Goal: Register for event/course

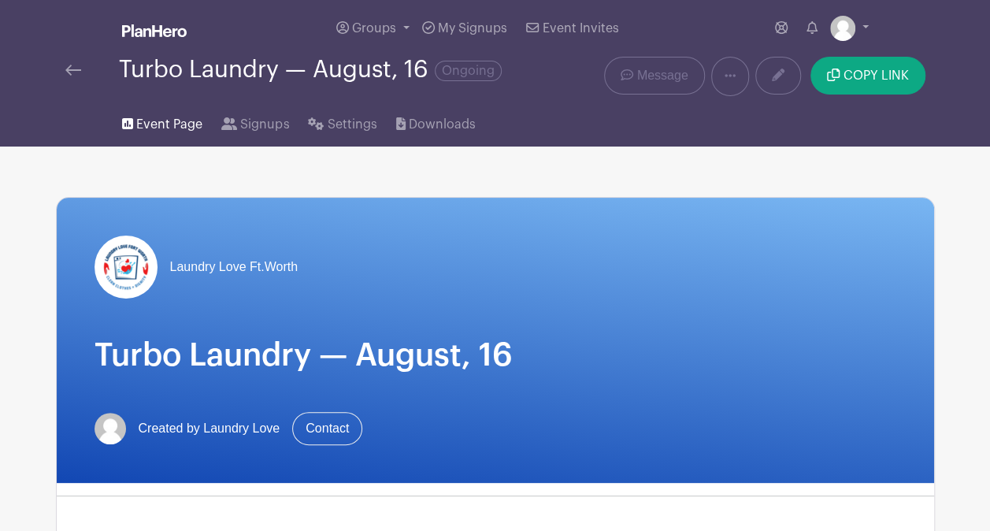
click at [170, 132] on link "Event Page" at bounding box center [162, 121] width 80 height 50
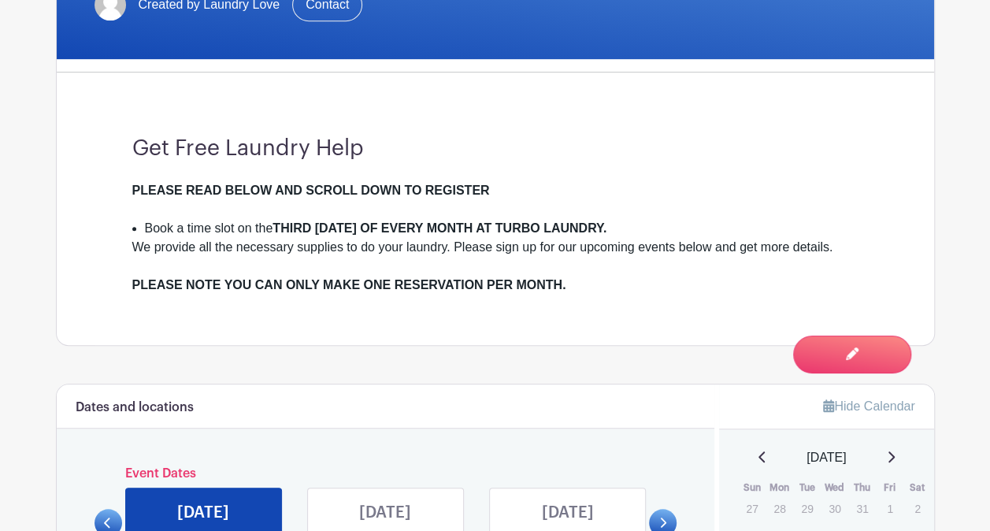
scroll to position [736, 0]
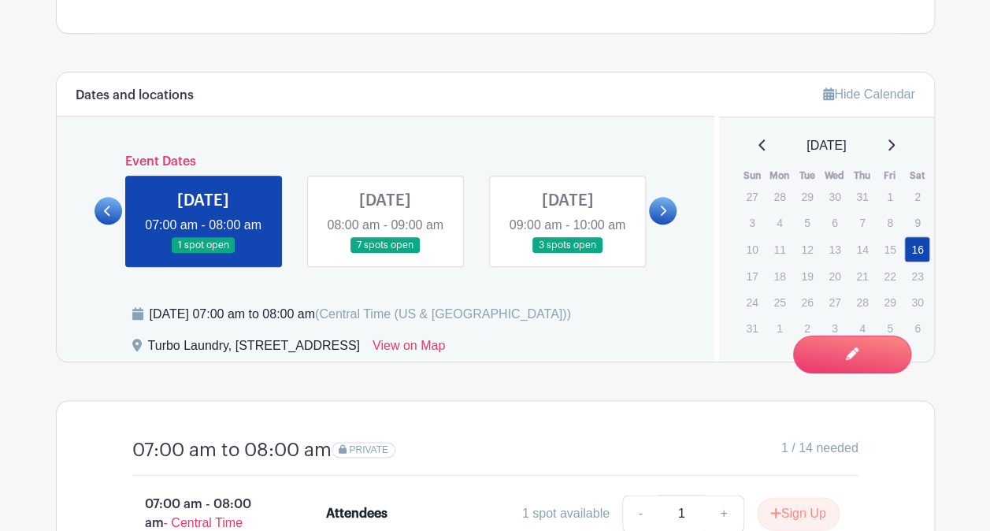
click at [567, 254] on link at bounding box center [567, 254] width 0 height 0
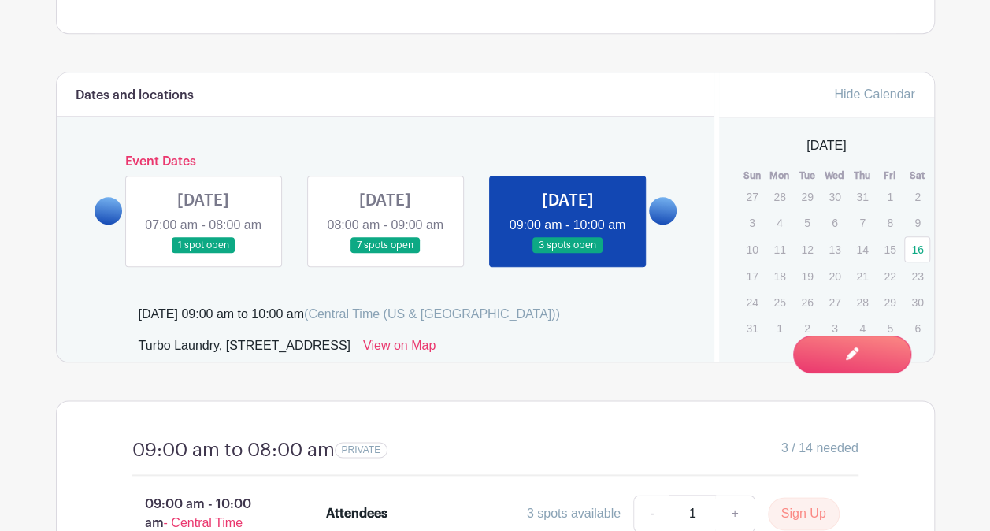
click at [567, 254] on link at bounding box center [567, 254] width 0 height 0
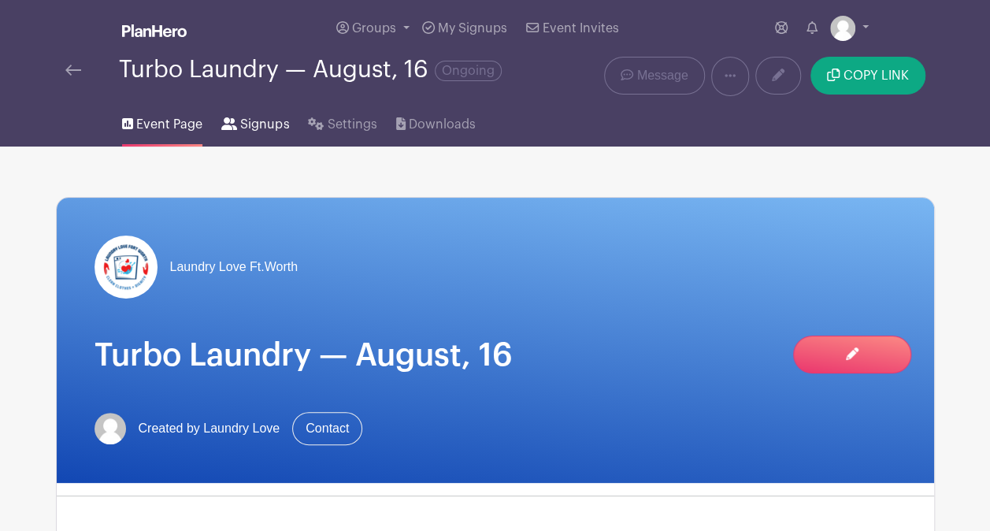
click at [257, 120] on span "Signups" at bounding box center [264, 124] width 49 height 19
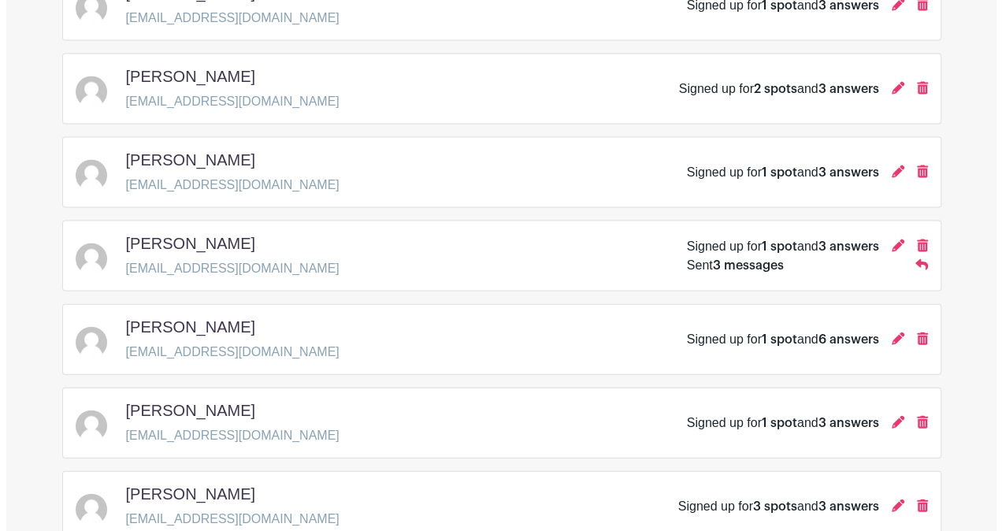
scroll to position [1576, 0]
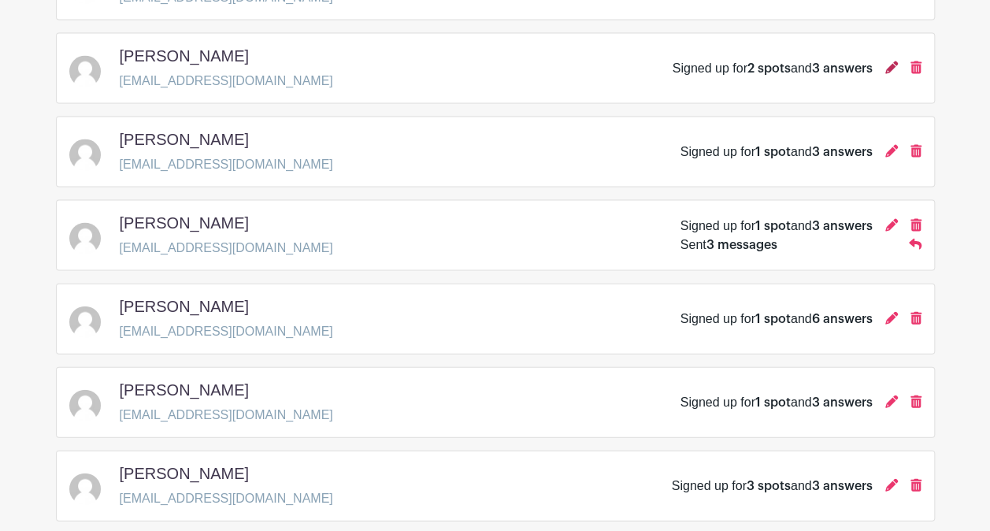
click at [891, 61] on icon at bounding box center [892, 67] width 13 height 13
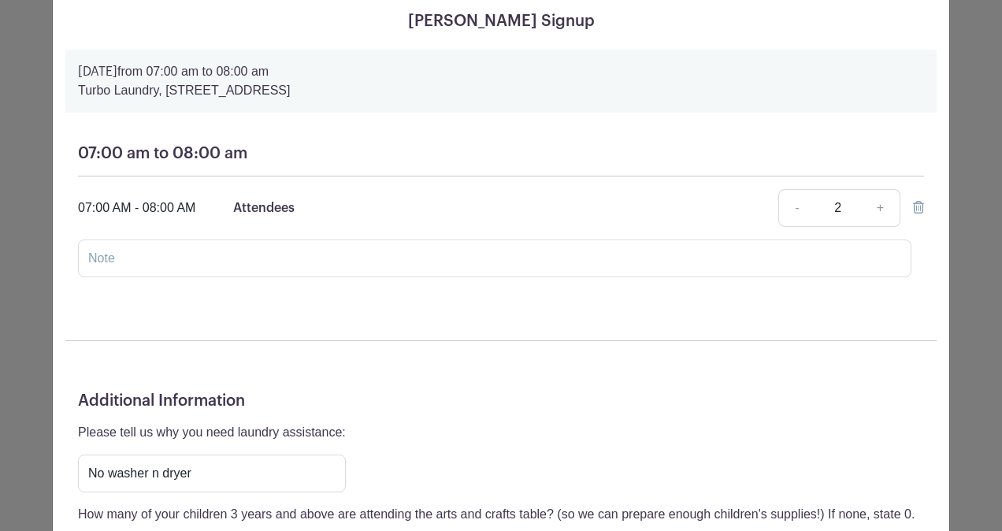
scroll to position [63, 0]
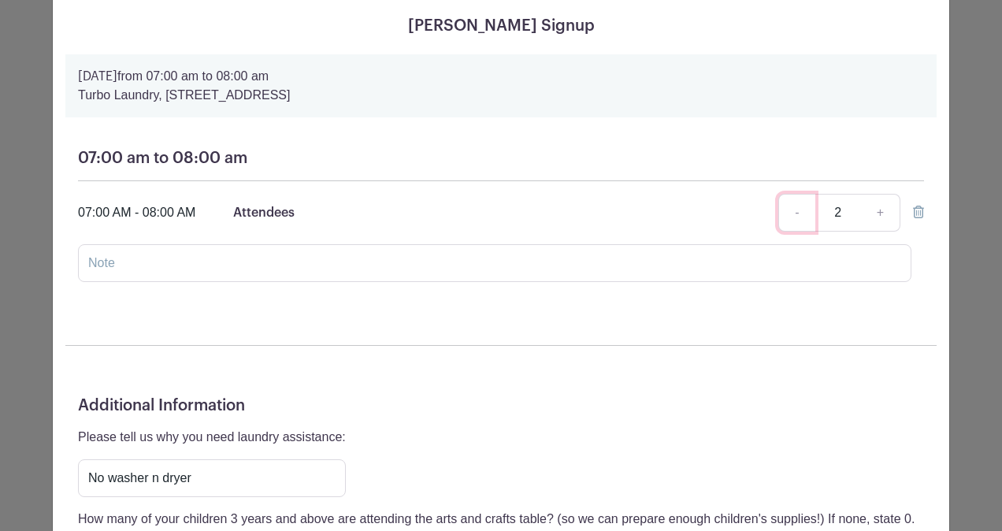
click at [794, 217] on link "-" at bounding box center [796, 213] width 36 height 38
type input "1"
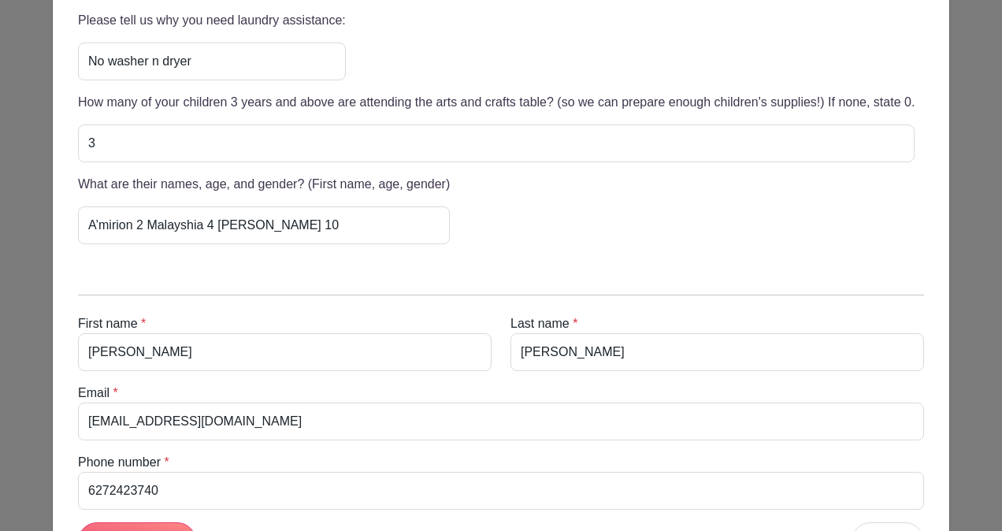
scroll to position [615, 0]
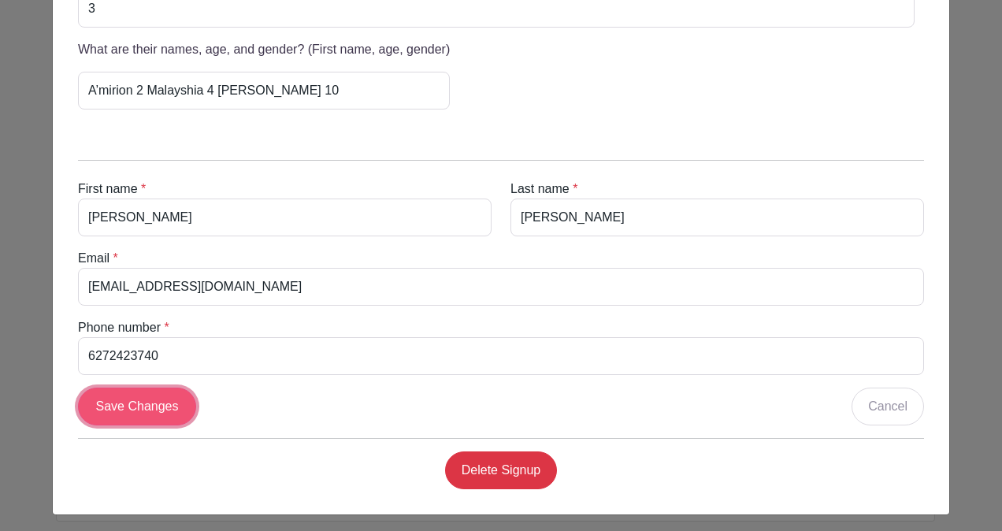
click at [138, 394] on input "Save Changes" at bounding box center [137, 407] width 118 height 38
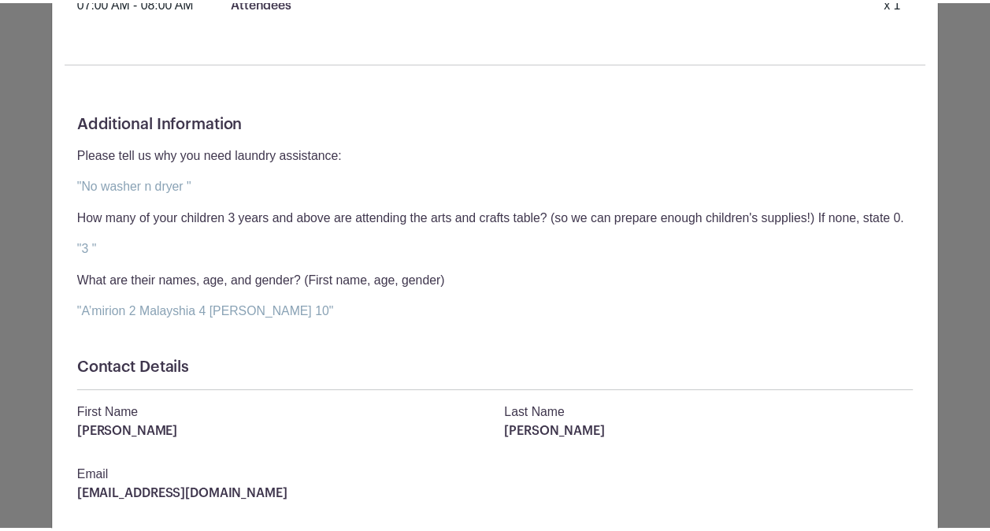
scroll to position [0, 0]
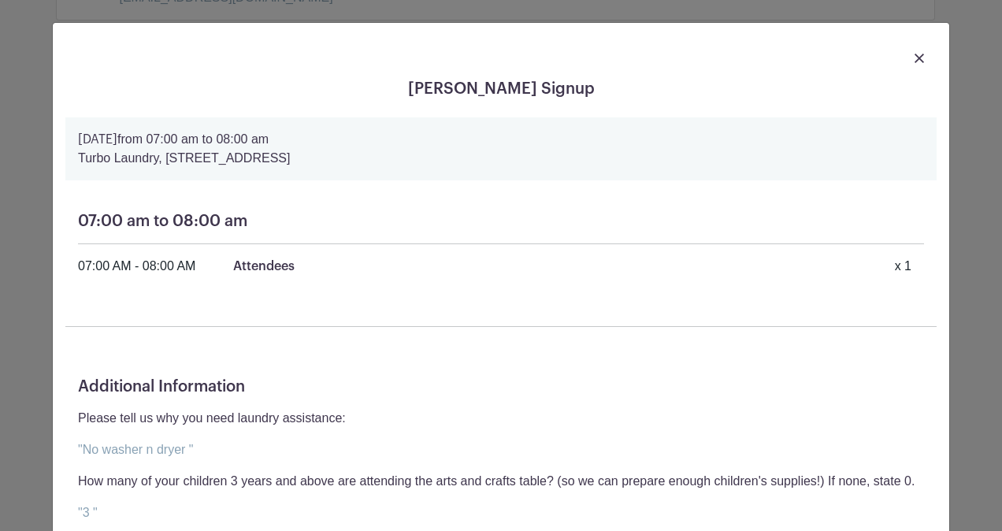
click at [915, 60] on img at bounding box center [919, 58] width 9 height 9
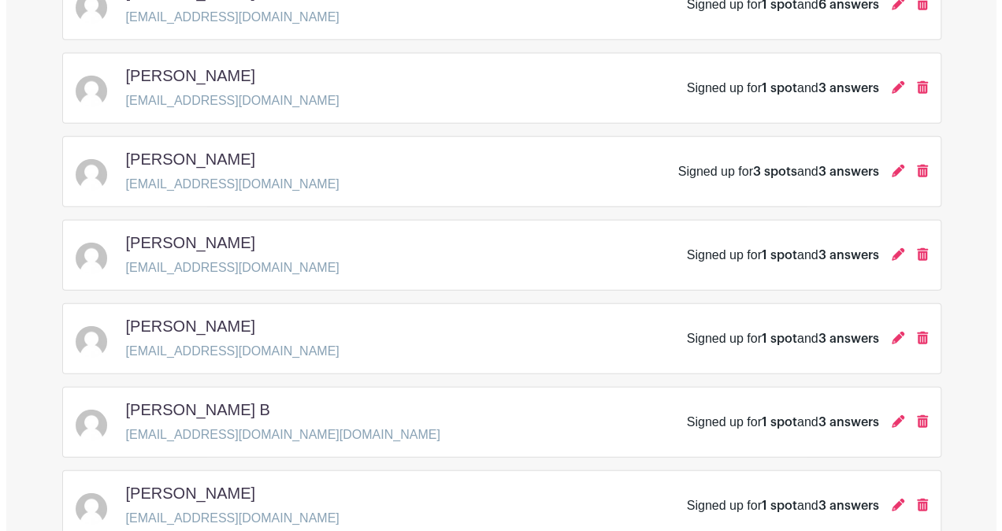
scroll to position [1891, 0]
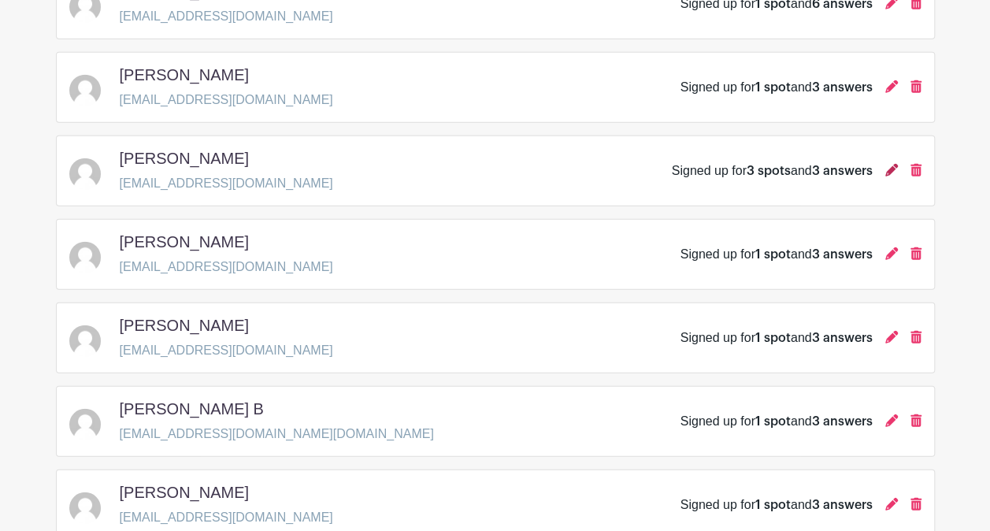
click at [891, 164] on icon at bounding box center [892, 170] width 13 height 13
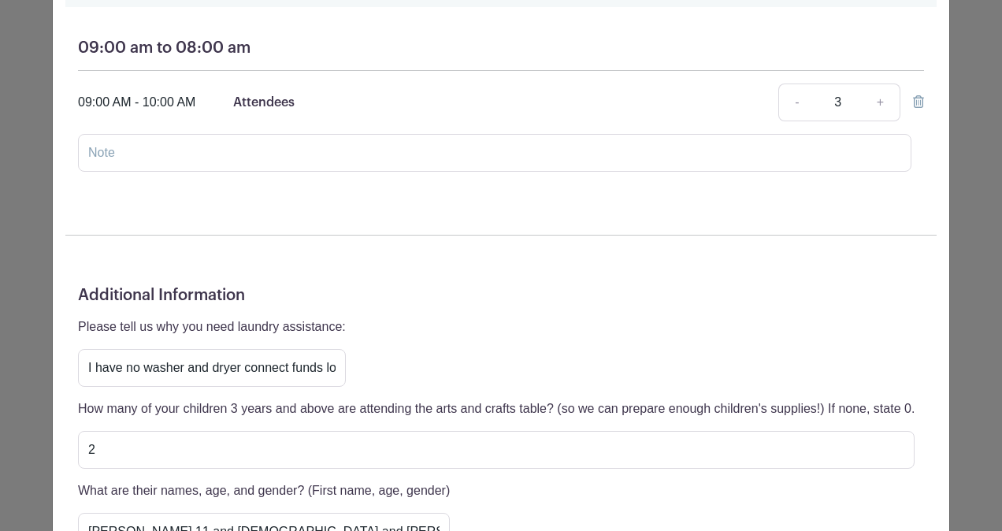
scroll to position [142, 0]
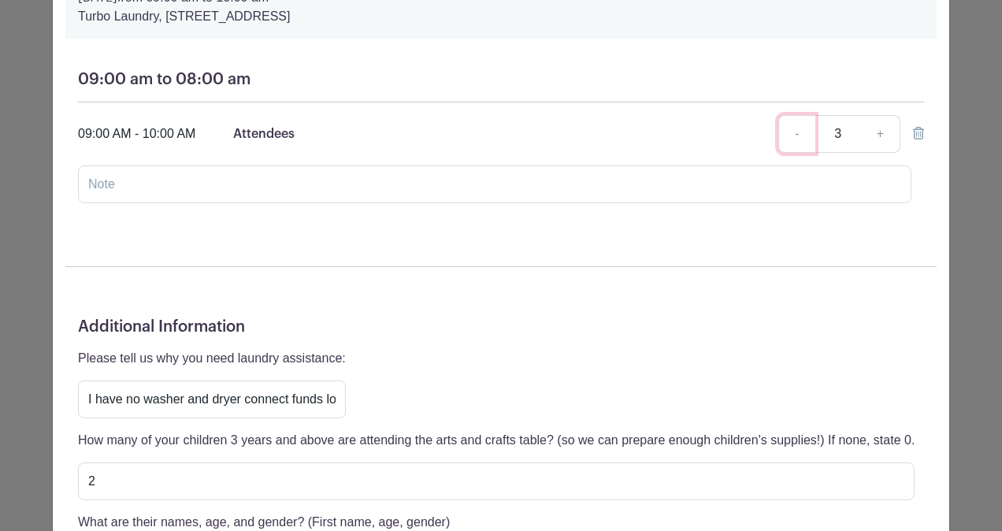
click at [796, 137] on link "-" at bounding box center [796, 134] width 36 height 38
type input "1"
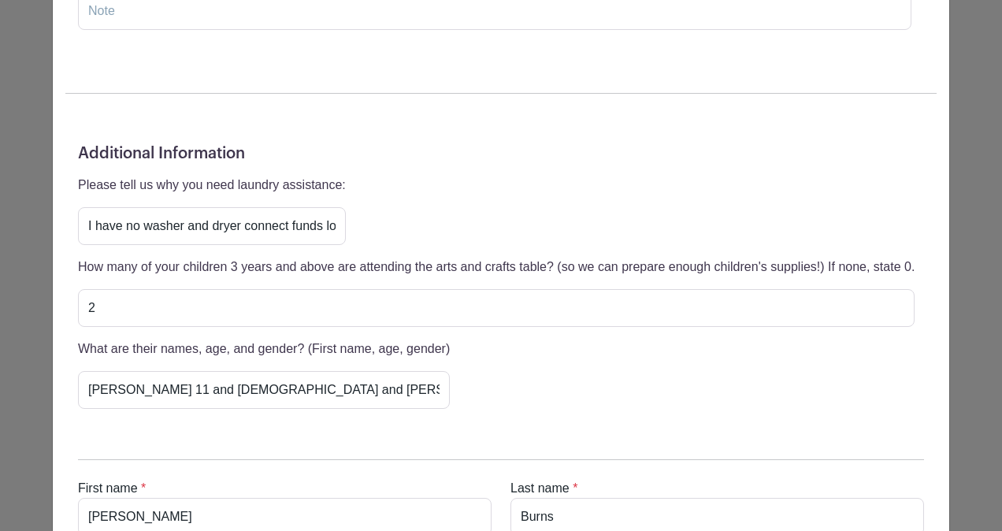
scroll to position [615, 0]
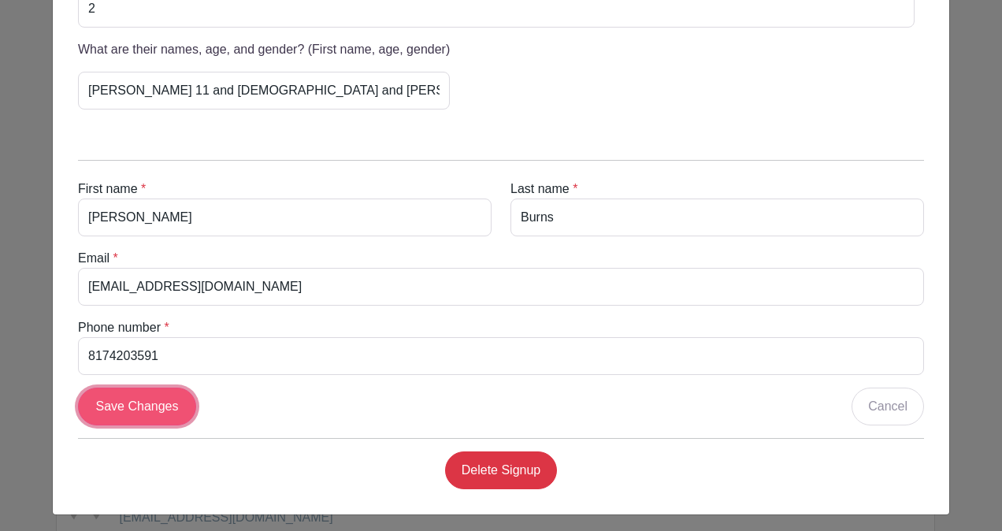
click at [141, 399] on input "Save Changes" at bounding box center [137, 407] width 118 height 38
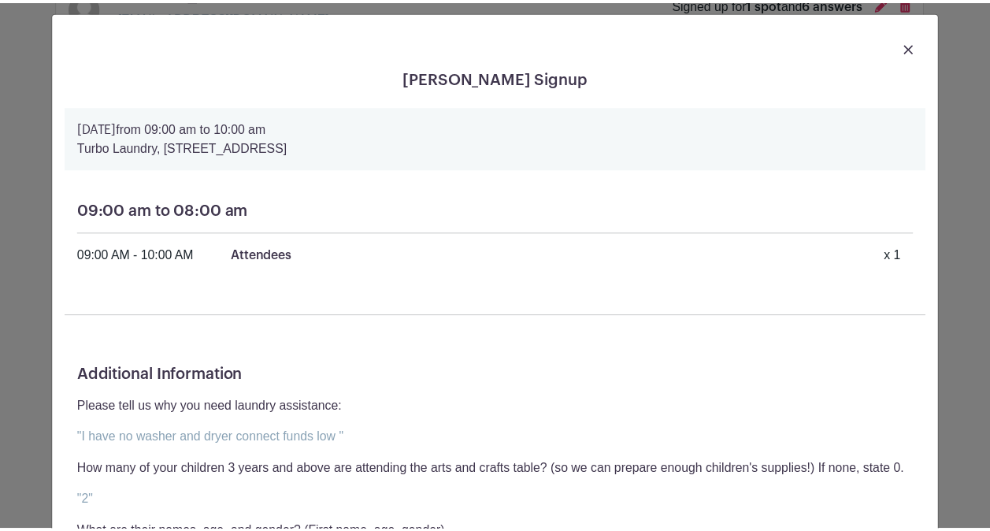
scroll to position [0, 0]
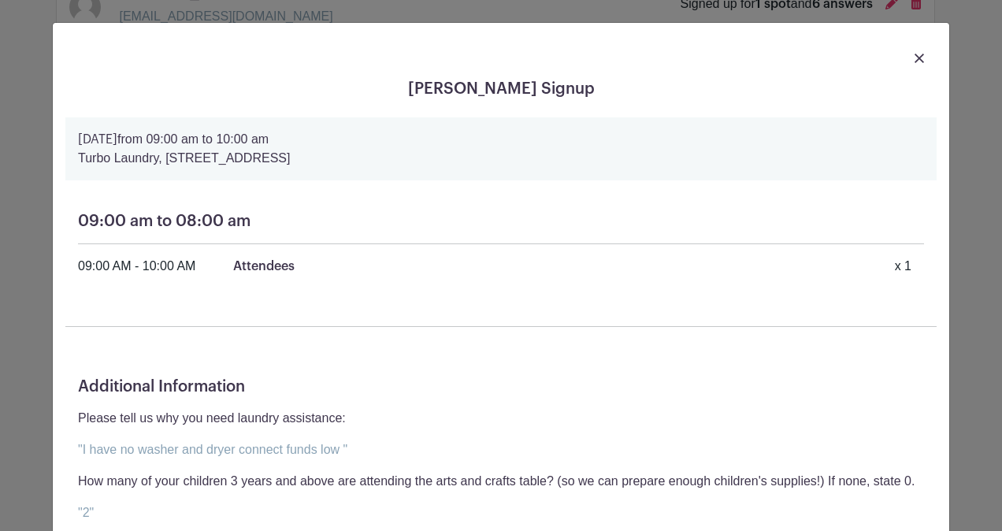
click at [918, 54] on img at bounding box center [919, 58] width 9 height 9
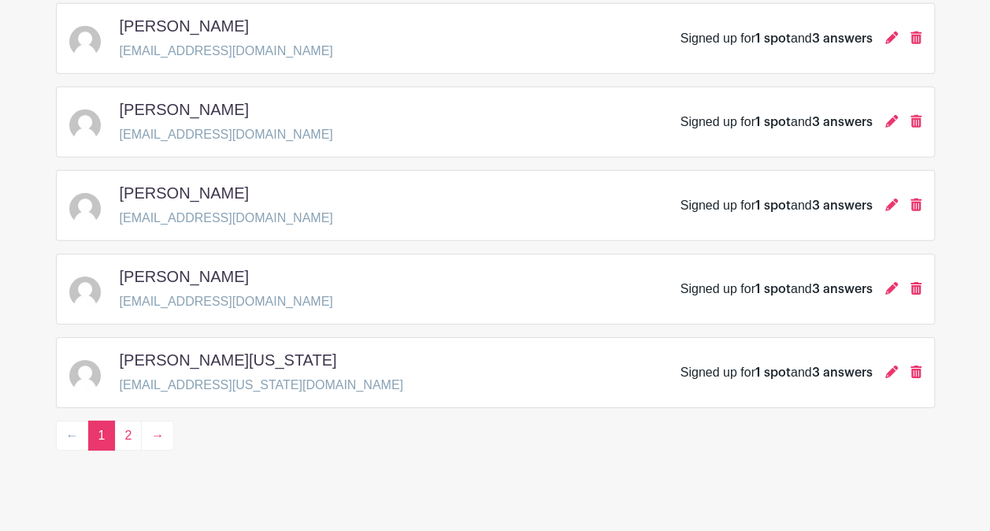
scroll to position [2358, 0]
click at [125, 420] on link "2" at bounding box center [128, 435] width 28 height 30
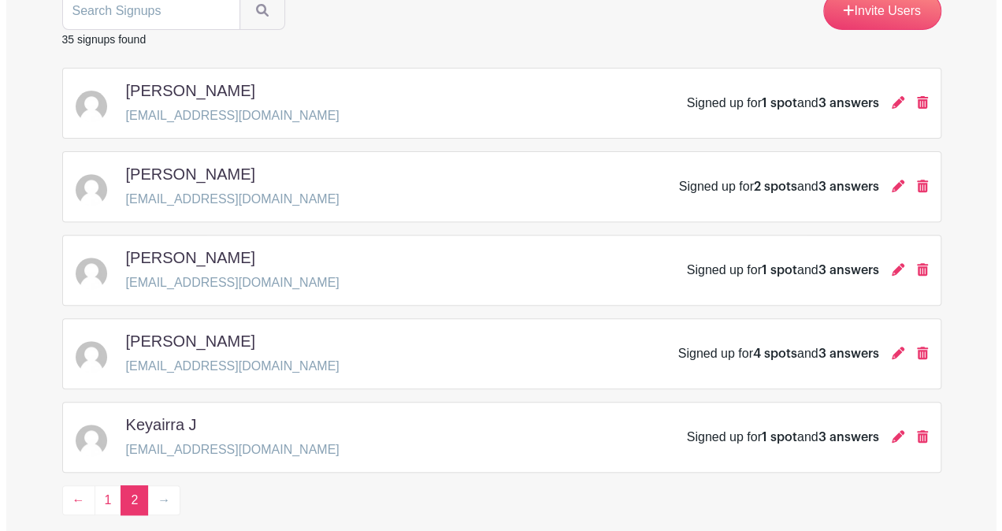
scroll to position [126, 0]
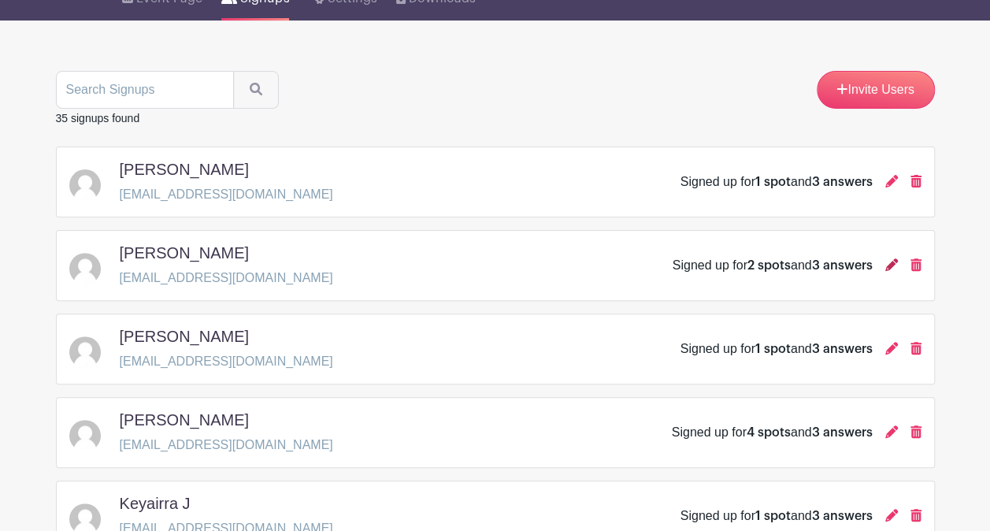
click at [892, 265] on icon at bounding box center [892, 264] width 13 height 13
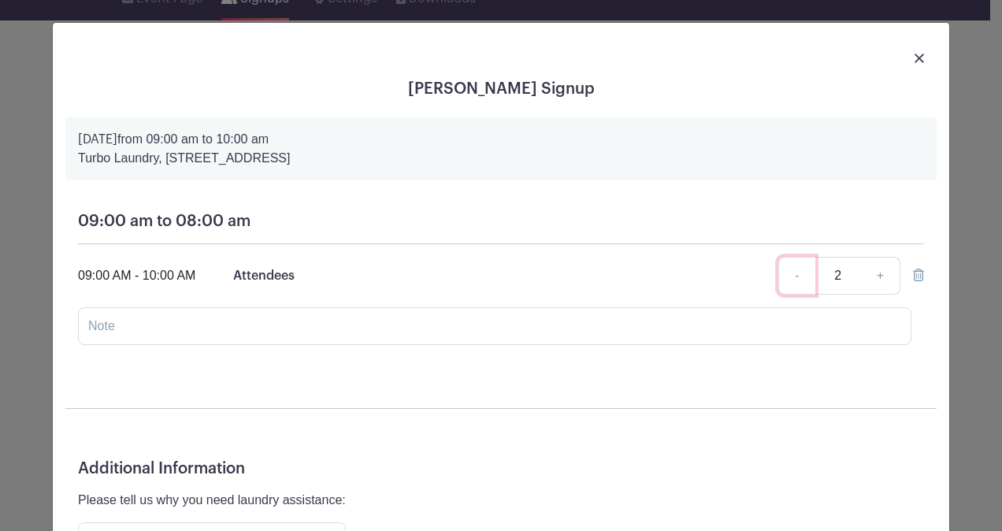
click at [791, 276] on link "-" at bounding box center [796, 276] width 36 height 38
type input "1"
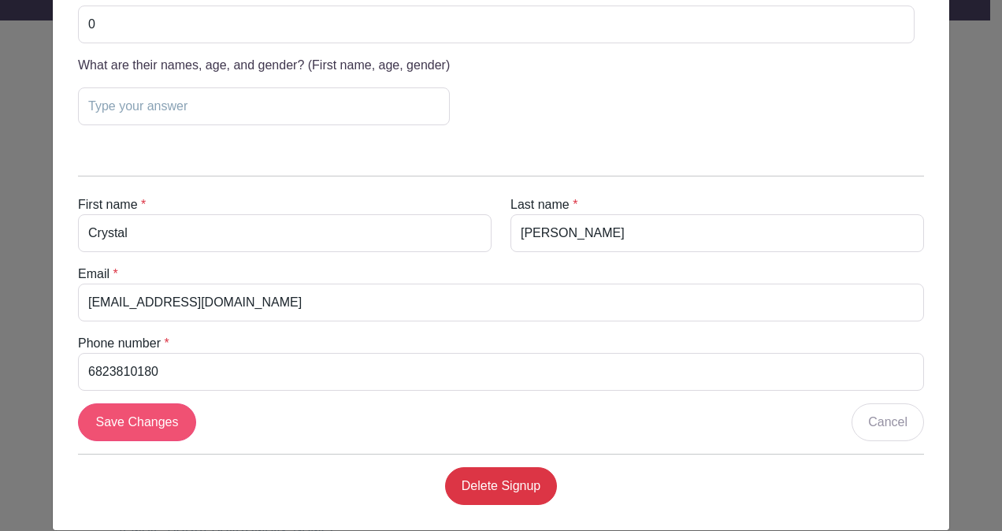
scroll to position [615, 0]
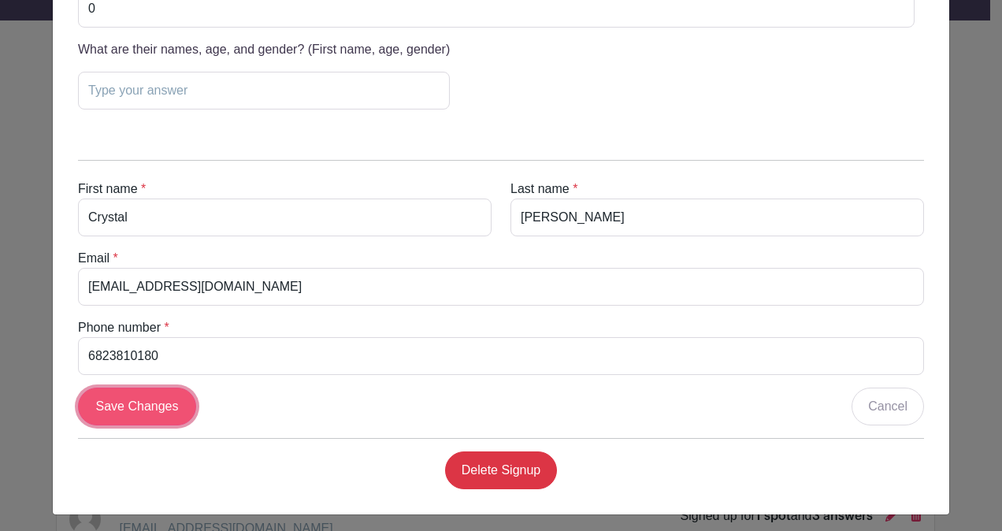
click at [156, 406] on input "Save Changes" at bounding box center [137, 407] width 118 height 38
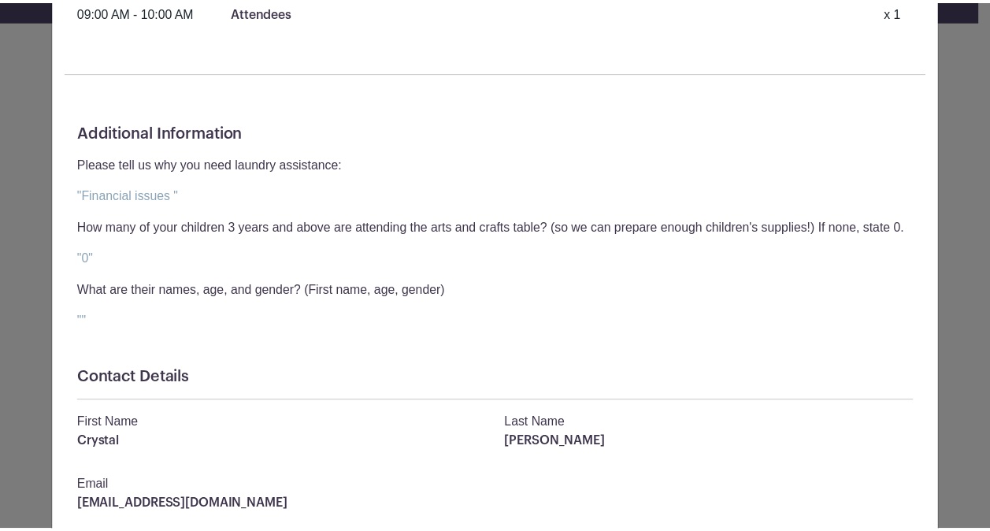
scroll to position [0, 0]
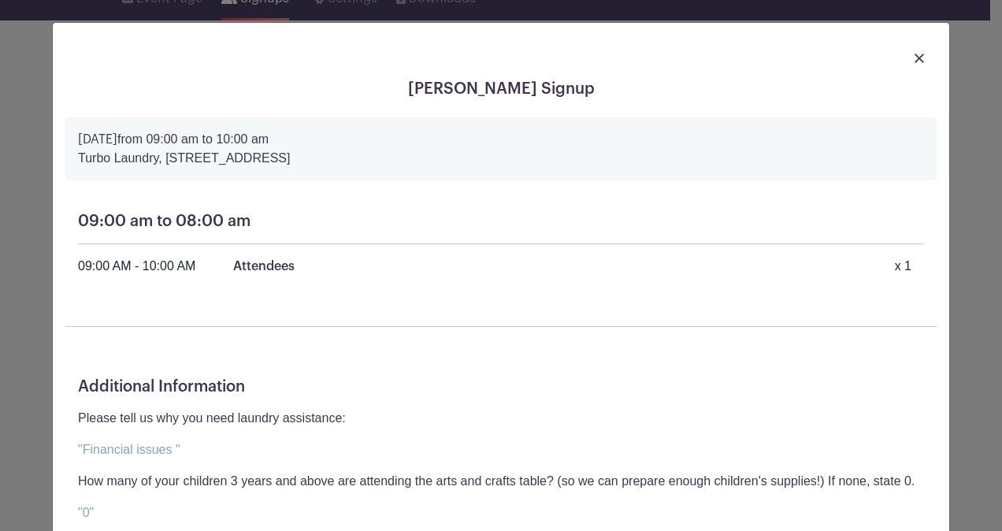
click at [915, 61] on img at bounding box center [919, 58] width 9 height 9
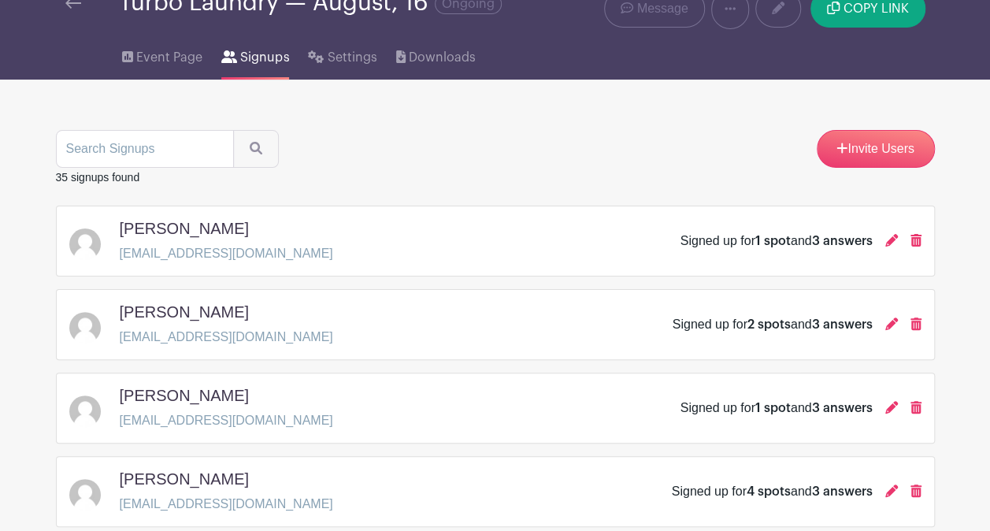
scroll to position [47, 0]
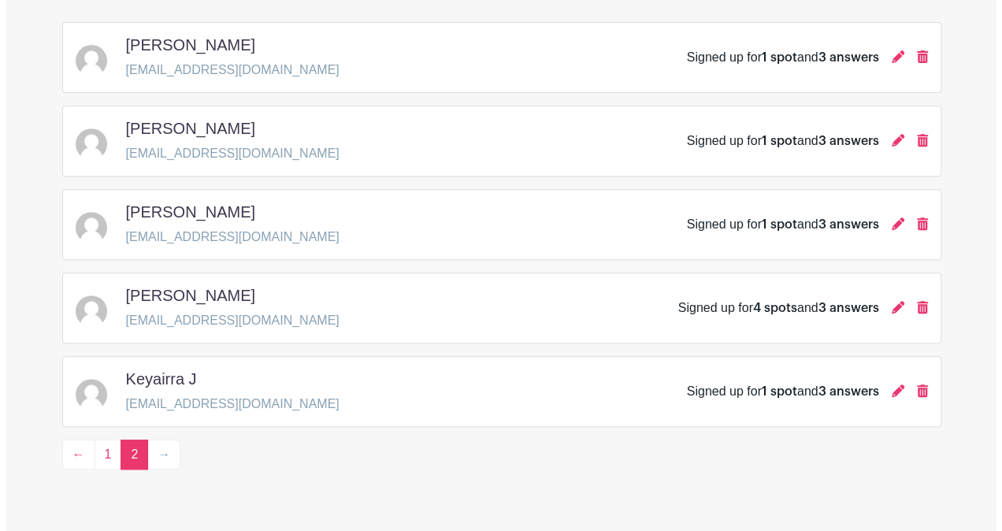
scroll to position [284, 0]
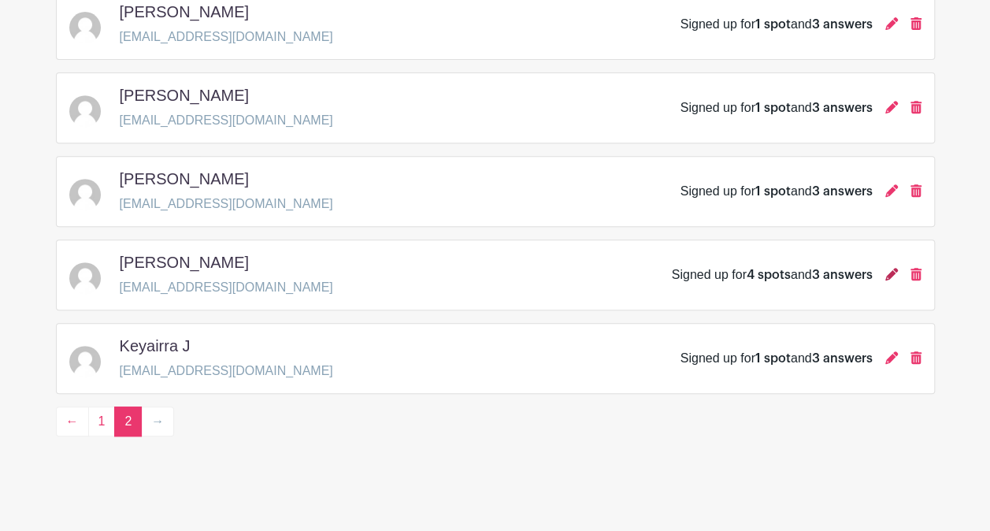
click at [892, 273] on icon at bounding box center [892, 274] width 13 height 13
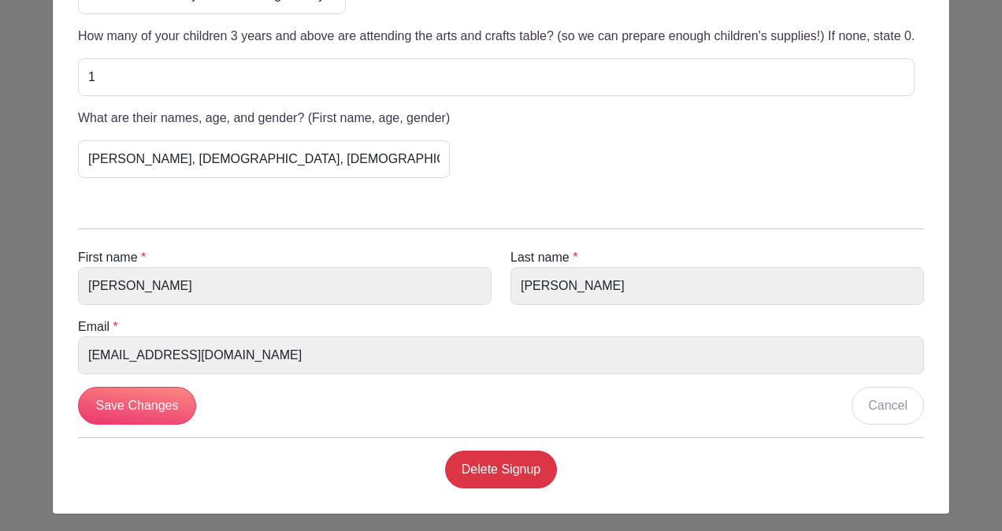
scroll to position [0, 0]
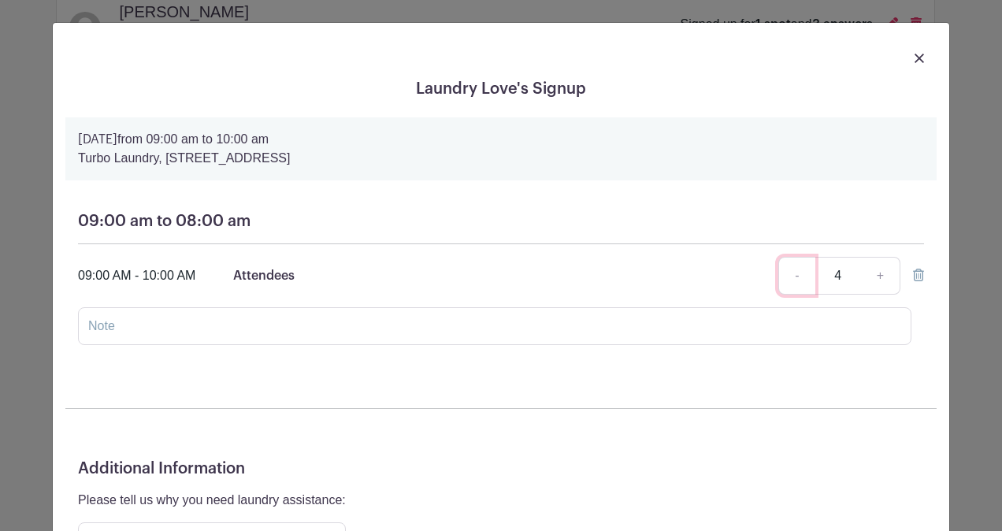
click at [795, 273] on link "-" at bounding box center [796, 276] width 36 height 38
type input "1"
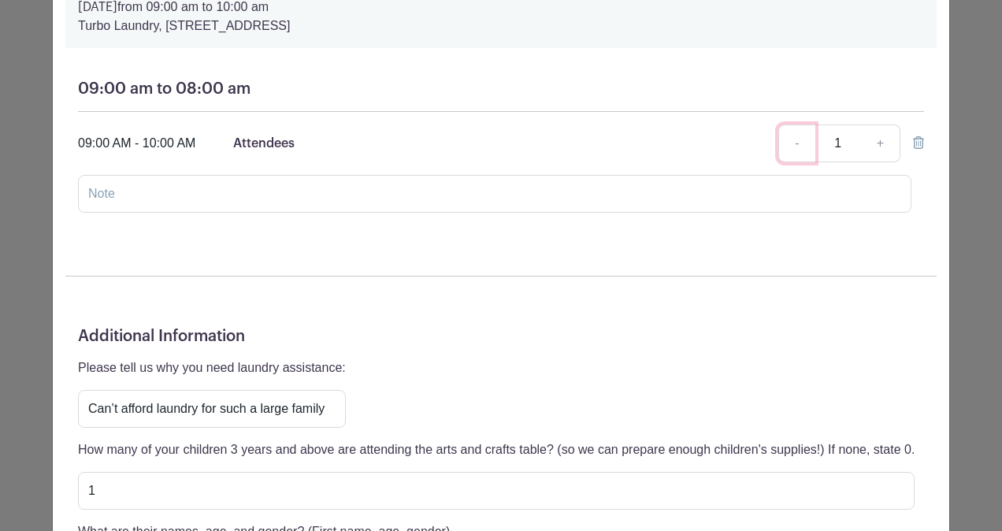
scroll to position [546, 0]
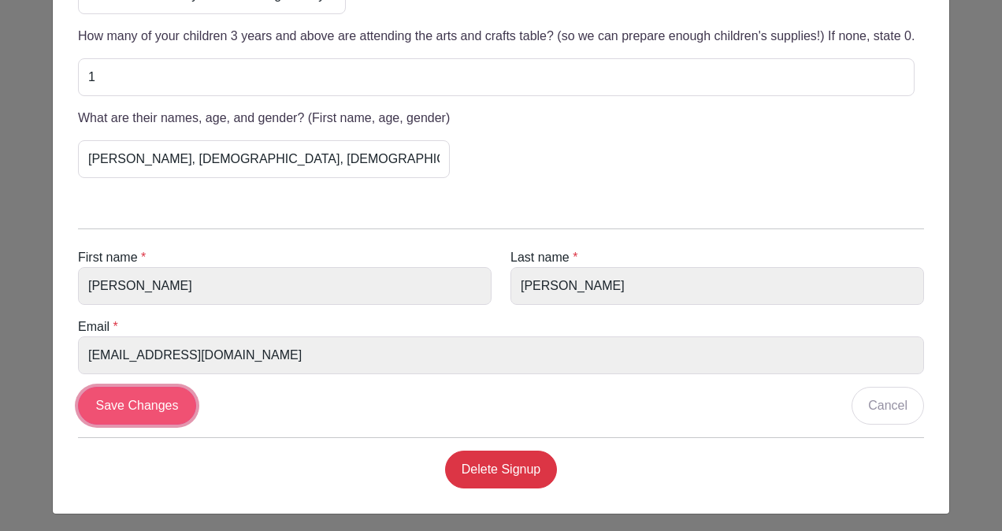
click at [139, 394] on input "Save Changes" at bounding box center [137, 406] width 118 height 38
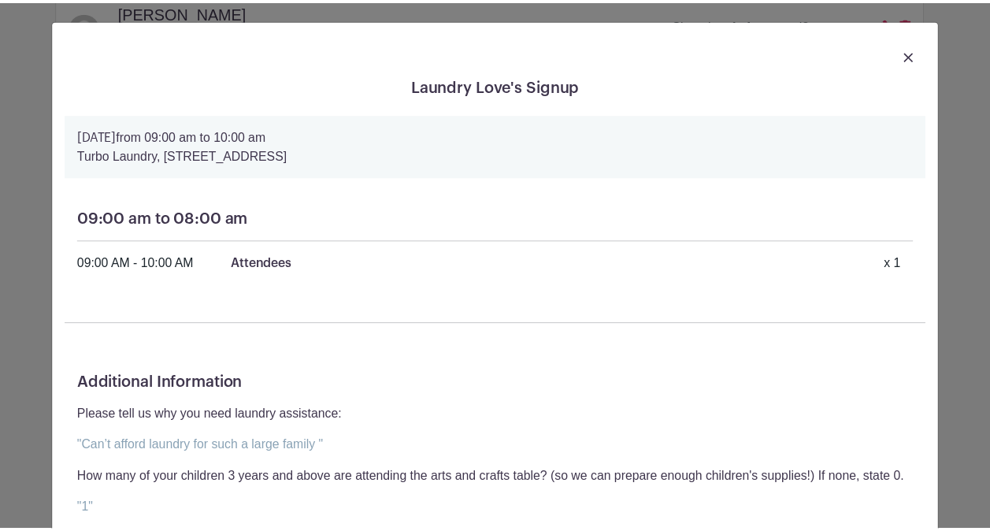
scroll to position [0, 0]
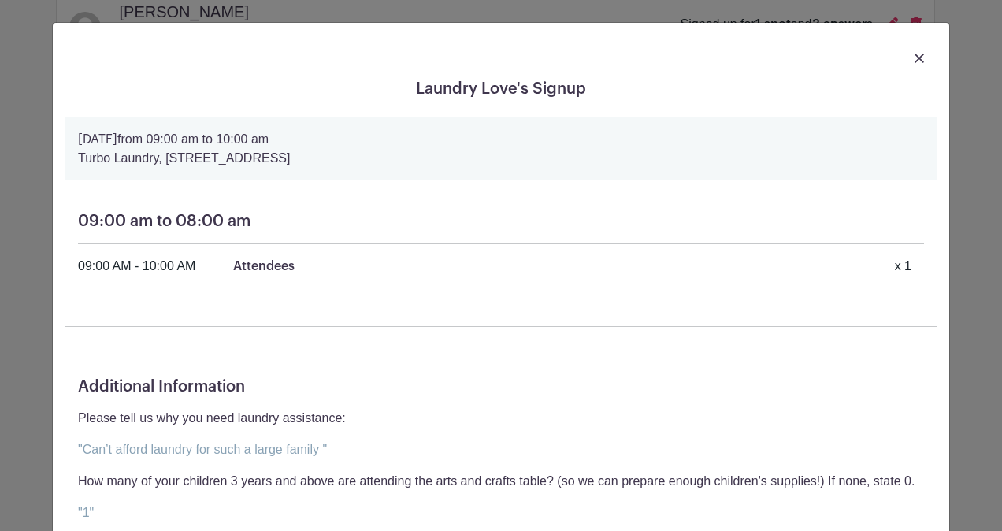
click at [917, 54] on img at bounding box center [919, 58] width 9 height 9
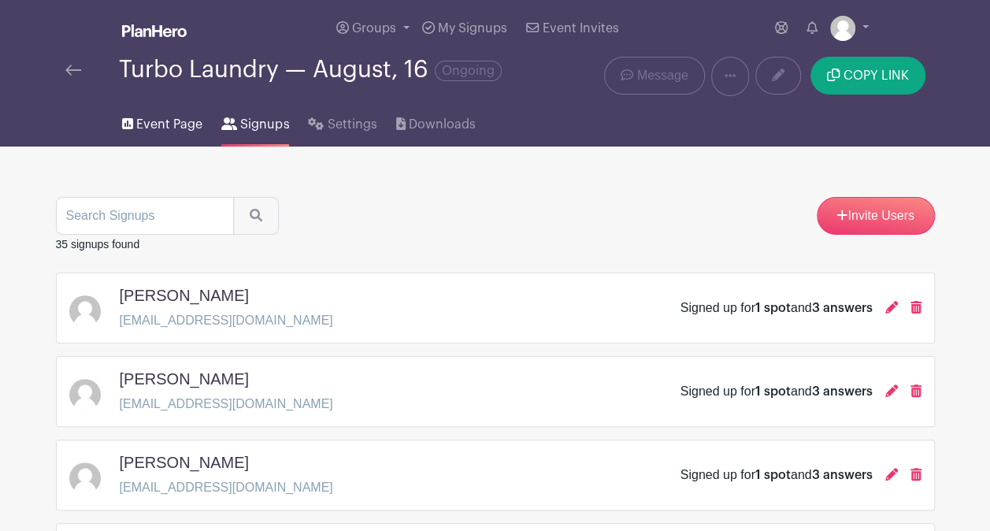
click at [148, 115] on span "Event Page" at bounding box center [169, 124] width 66 height 19
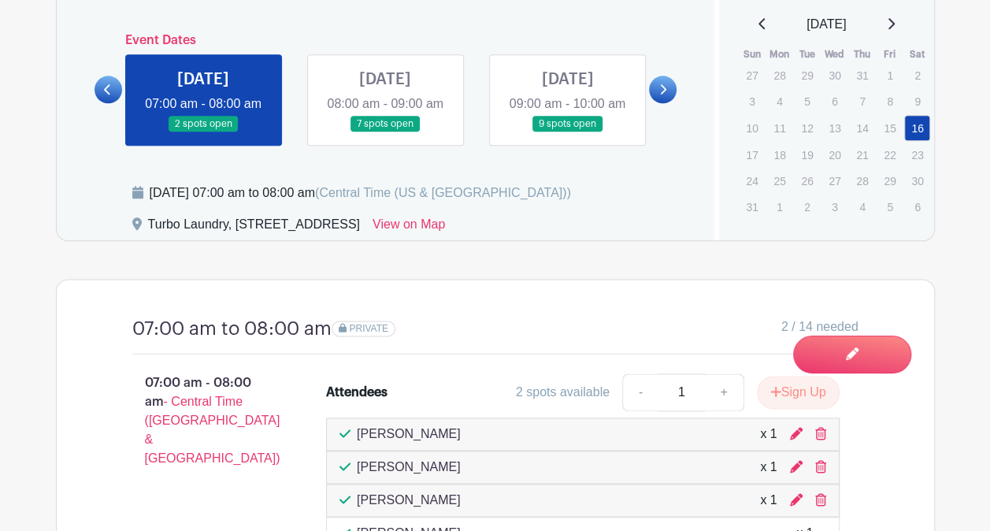
scroll to position [867, 0]
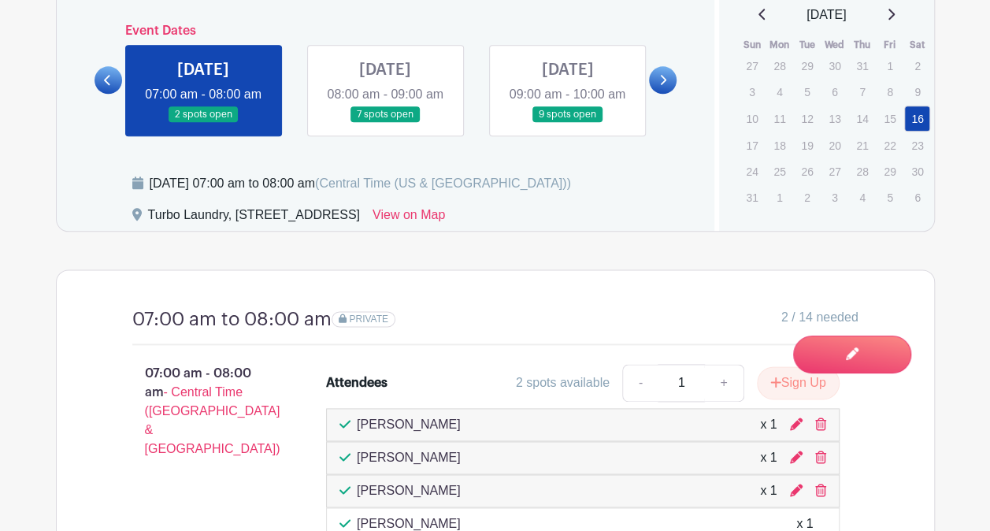
click at [567, 123] on link at bounding box center [567, 123] width 0 height 0
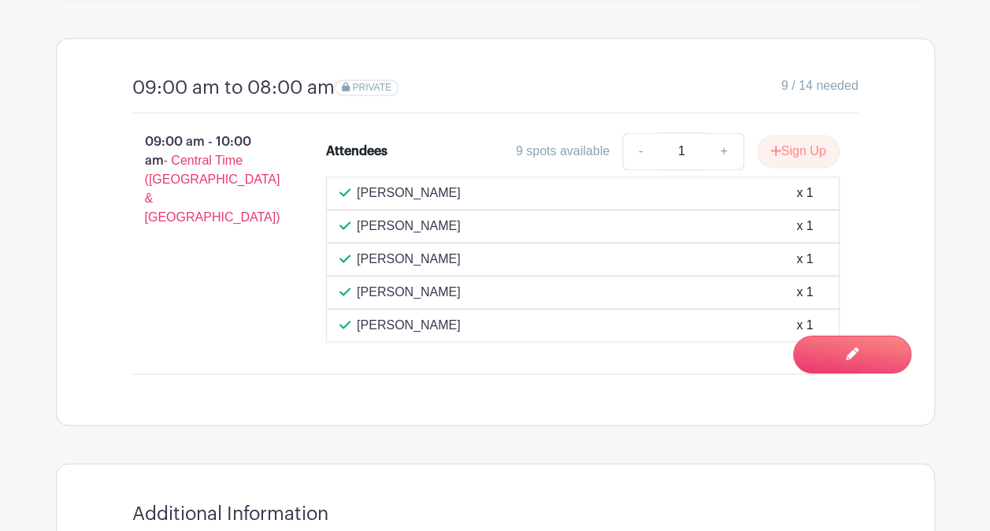
scroll to position [1103, 0]
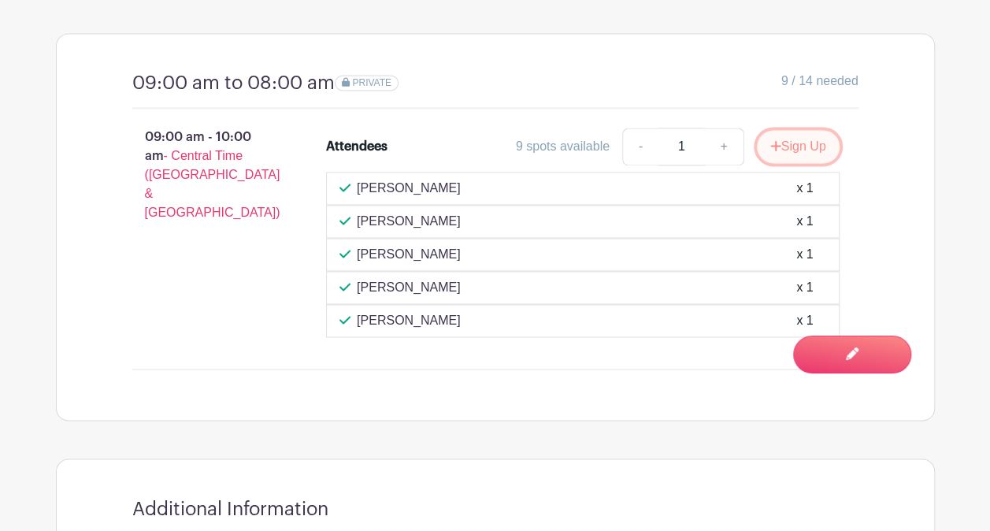
click at [799, 134] on button "Sign Up" at bounding box center [798, 146] width 83 height 33
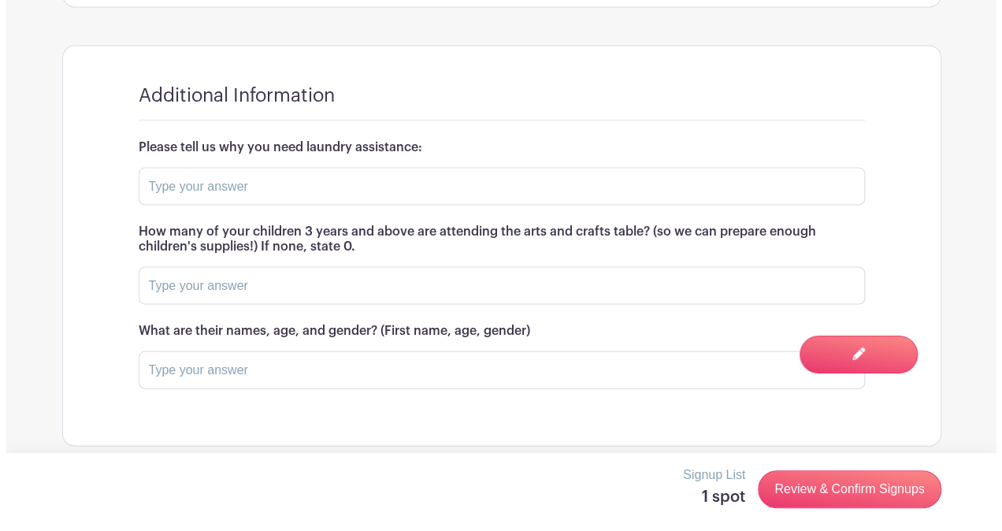
scroll to position [1521, 0]
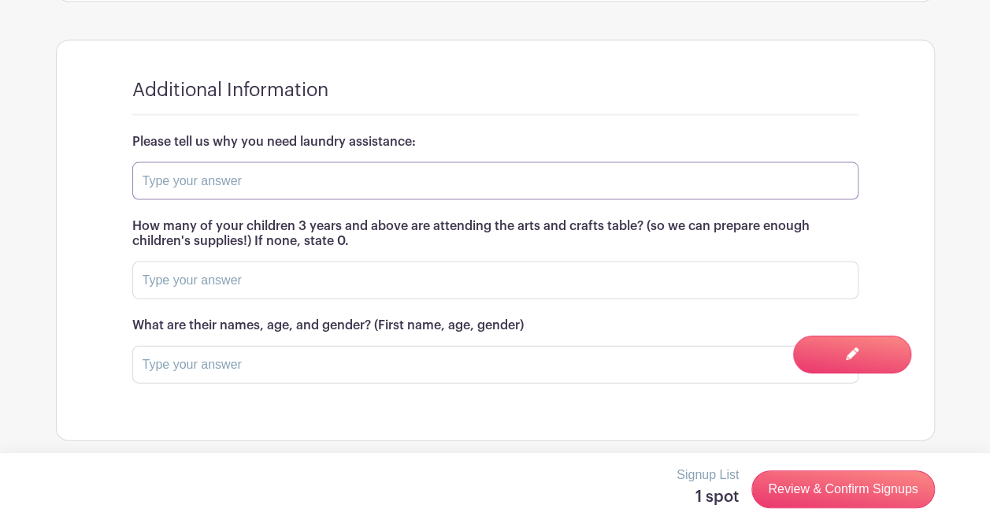
click at [227, 172] on input "text" at bounding box center [495, 181] width 726 height 38
click at [263, 174] on input "text" at bounding box center [495, 181] width 726 height 38
type input "0"
click at [251, 265] on input "text" at bounding box center [495, 281] width 726 height 38
type input "0"
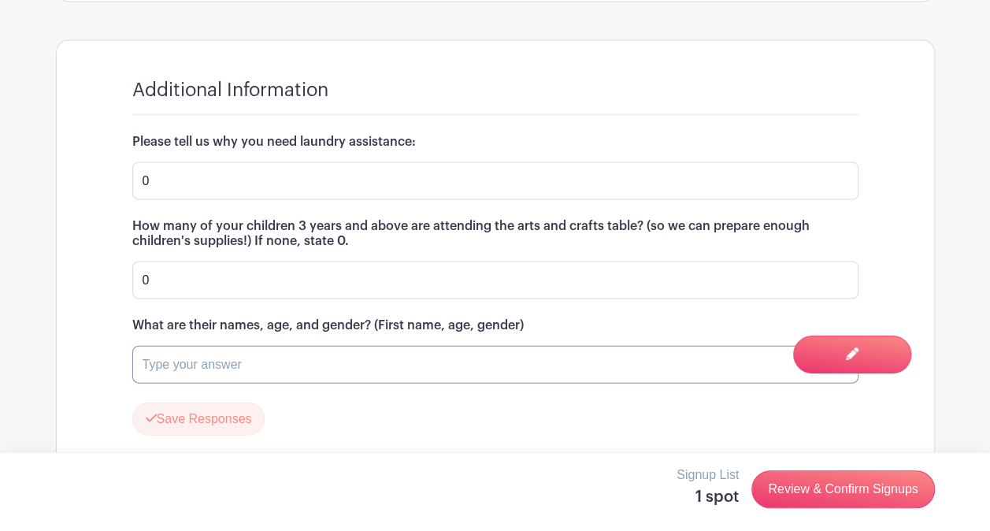
click at [254, 365] on input "text" at bounding box center [495, 365] width 726 height 38
type input "0"
click at [229, 404] on button "Save Responses" at bounding box center [198, 419] width 133 height 33
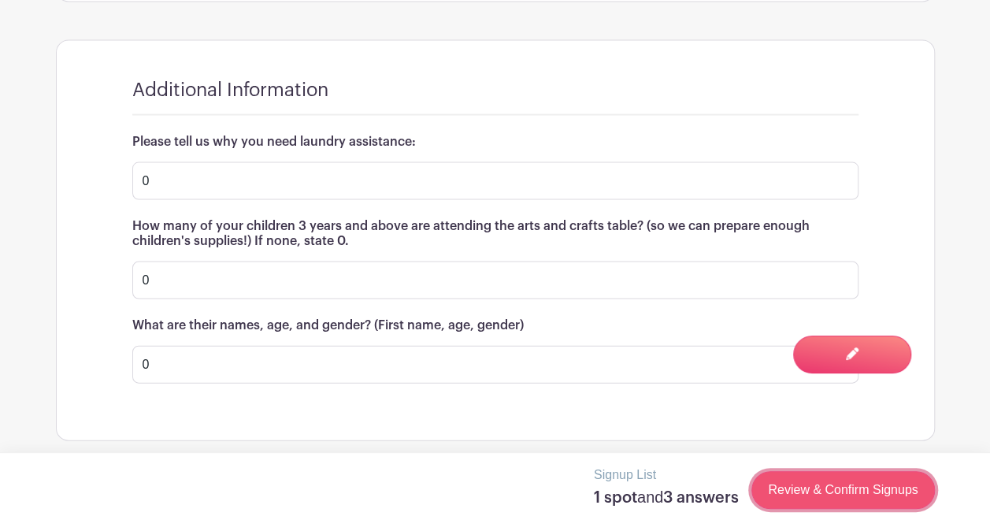
click at [813, 484] on link "Review & Confirm Signups" at bounding box center [843, 490] width 183 height 38
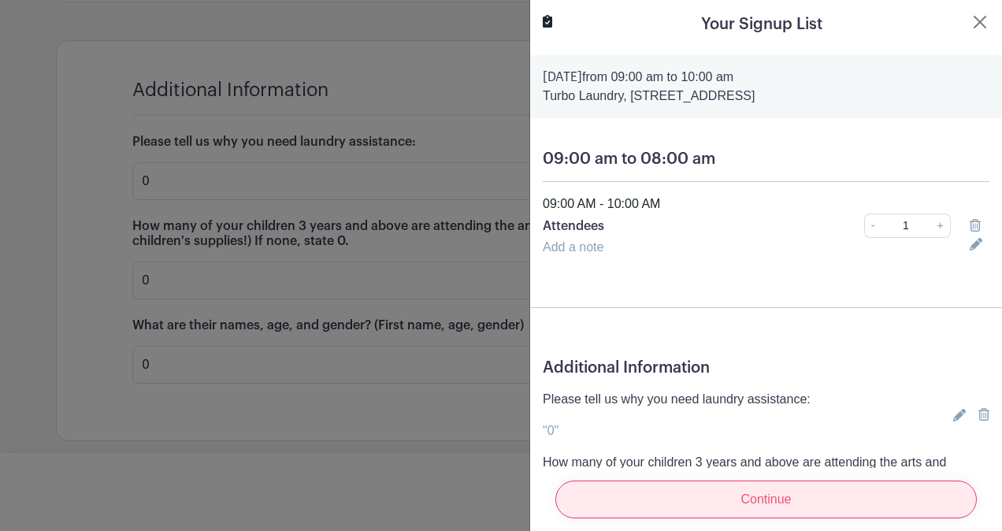
click at [823, 490] on input "Continue" at bounding box center [766, 500] width 422 height 38
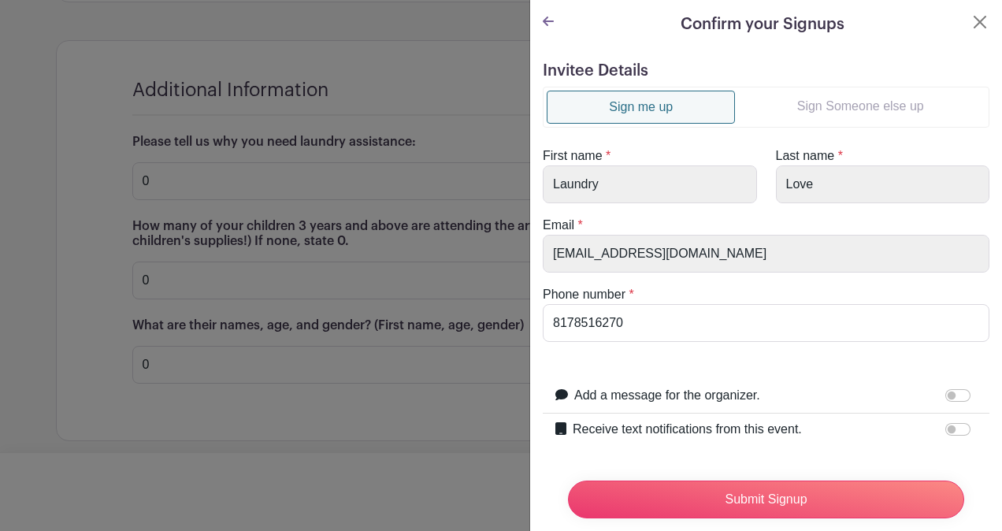
click at [858, 98] on link "Sign Someone else up" at bounding box center [860, 107] width 251 height 32
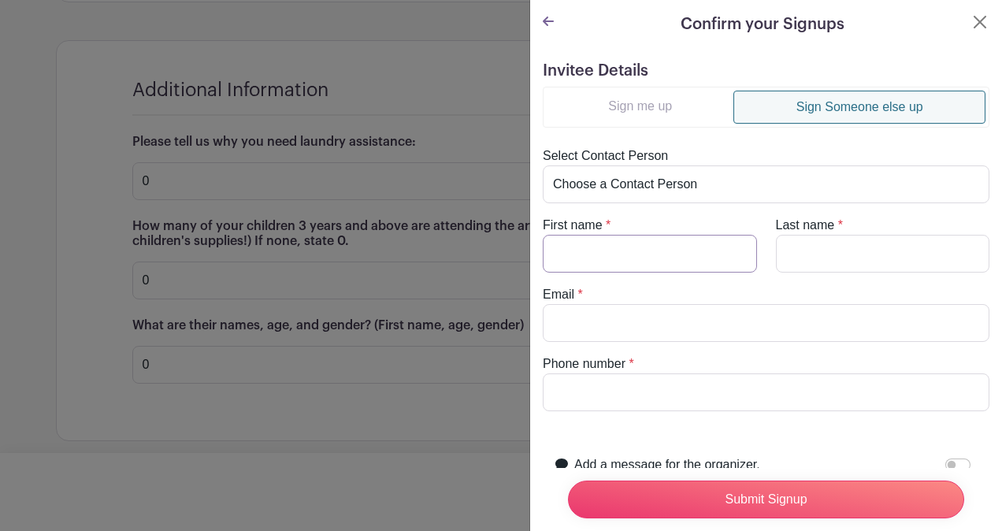
click at [668, 247] on input "First name" at bounding box center [650, 254] width 214 height 38
type input "[PERSON_NAME]"
type input "R"
type input "[PERSON_NAME]"
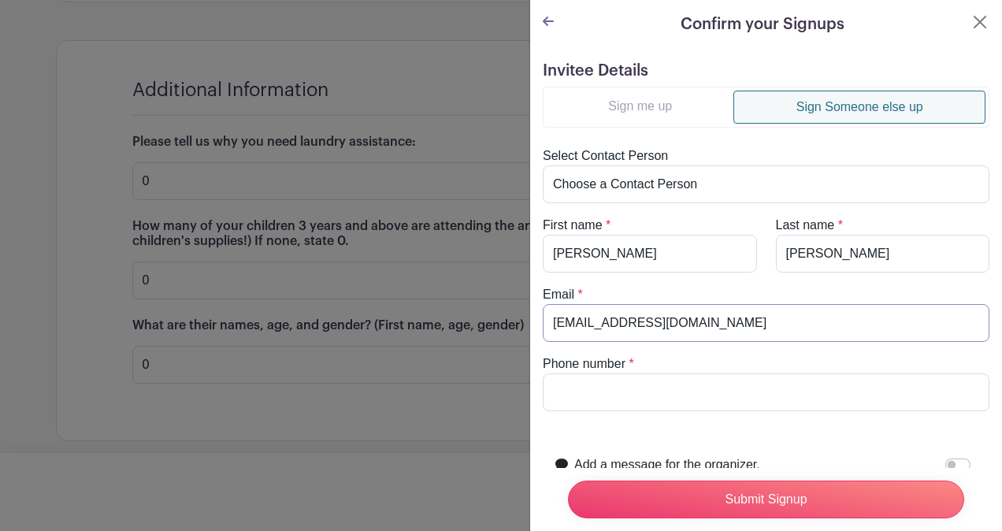
type input "[EMAIL_ADDRESS][DOMAIN_NAME]"
click at [643, 389] on input "Phone number" at bounding box center [766, 392] width 447 height 38
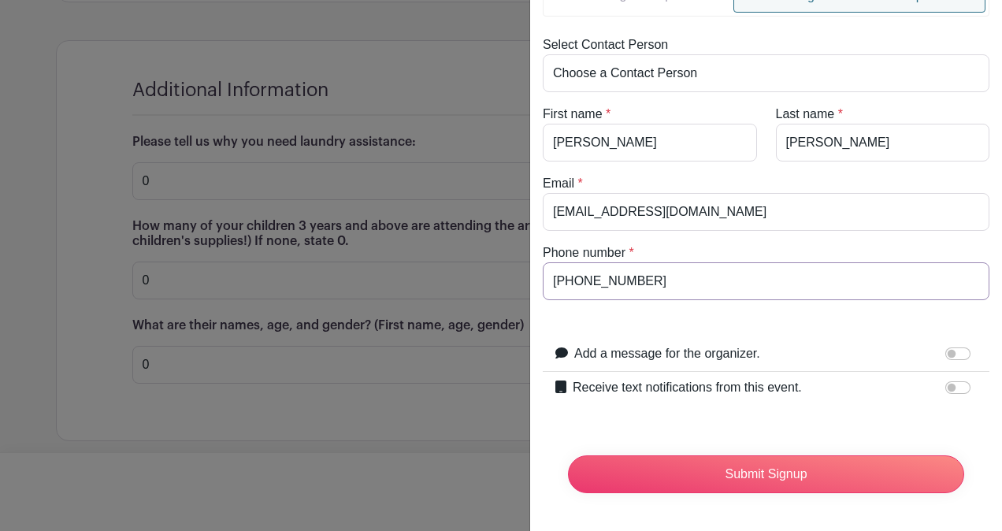
scroll to position [119, 0]
type input "[PHONE_NUMBER]"
click at [949, 381] on input "Receive text notifications from this event." at bounding box center [957, 387] width 25 height 13
checkbox input "true"
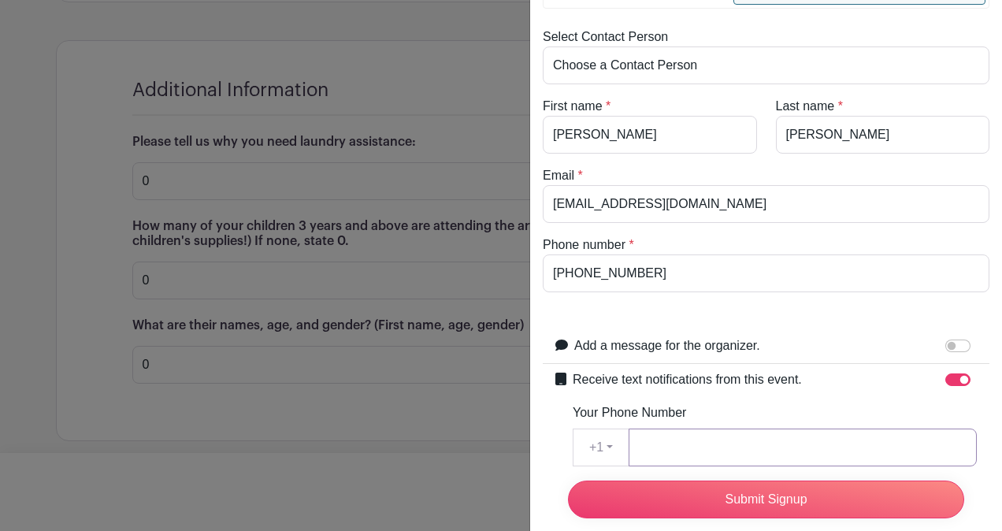
click at [763, 435] on input "Your Phone Number" at bounding box center [803, 448] width 348 height 38
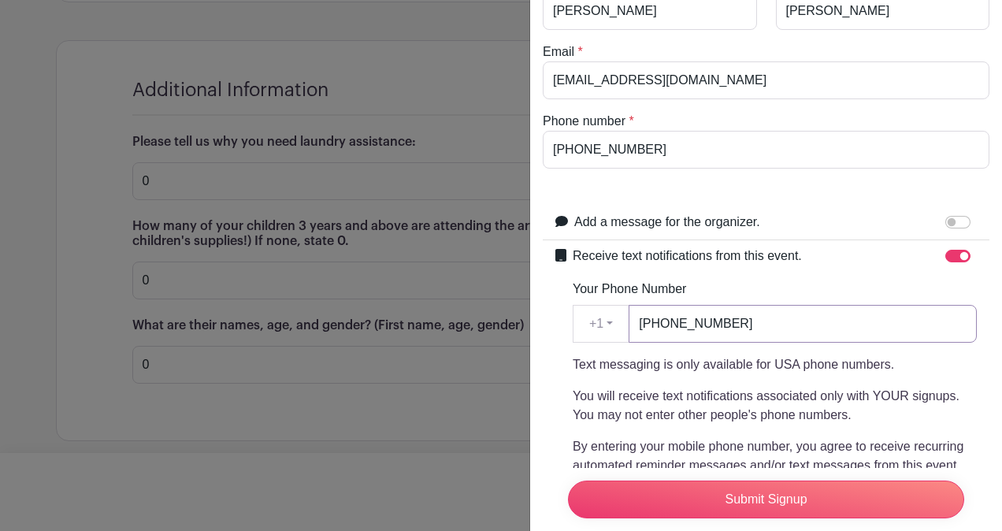
scroll to position [414, 0]
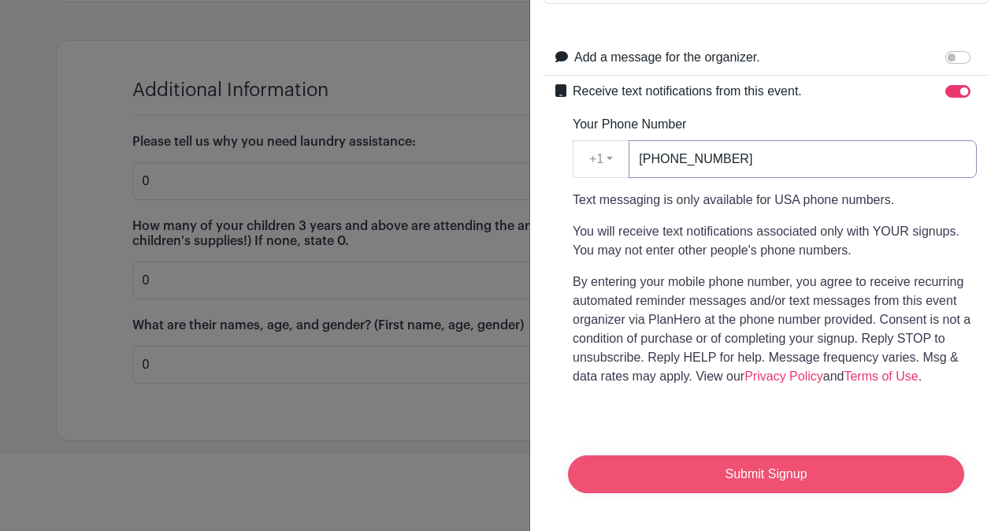
type input "[PHONE_NUMBER]"
click at [771, 463] on input "Submit Signup" at bounding box center [766, 474] width 396 height 38
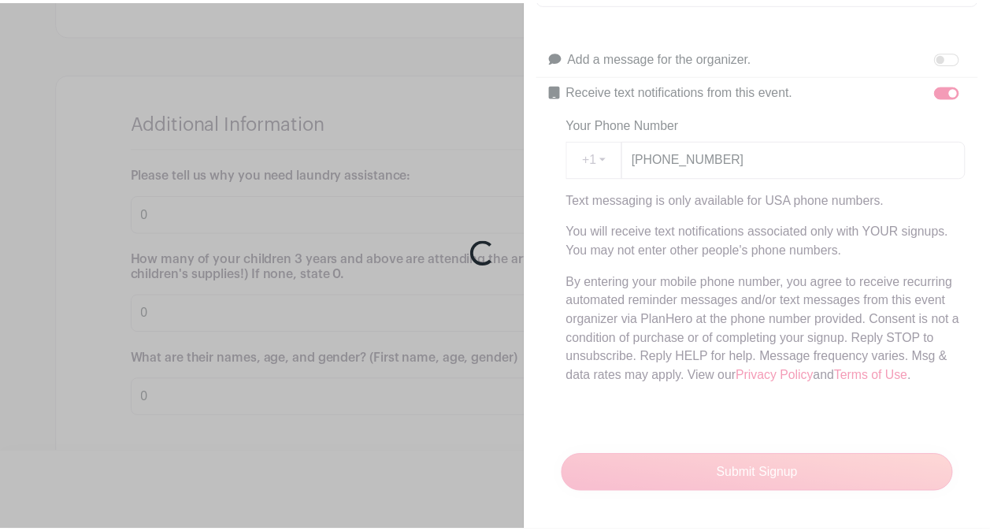
scroll to position [1554, 0]
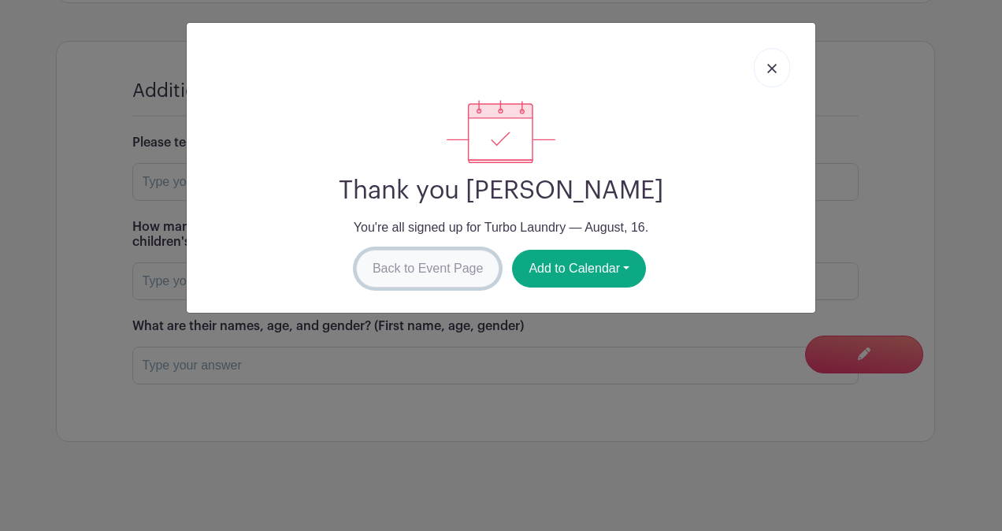
click at [451, 269] on link "Back to Event Page" at bounding box center [428, 269] width 144 height 38
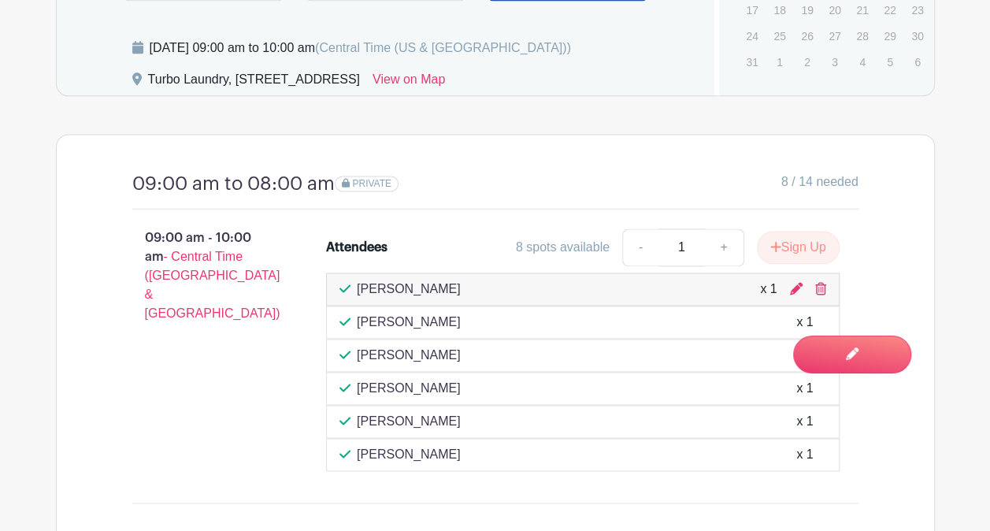
scroll to position [1160, 0]
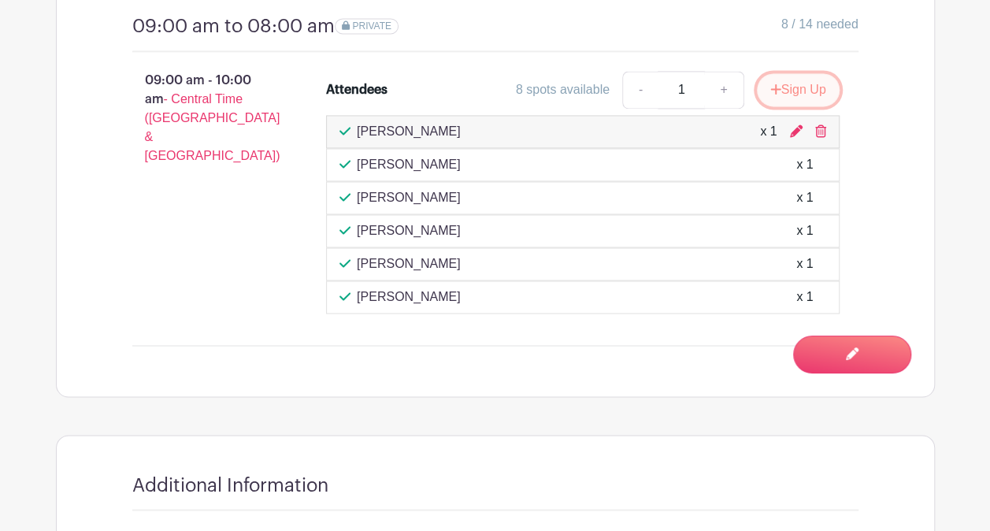
click at [807, 88] on button "Sign Up" at bounding box center [798, 89] width 83 height 33
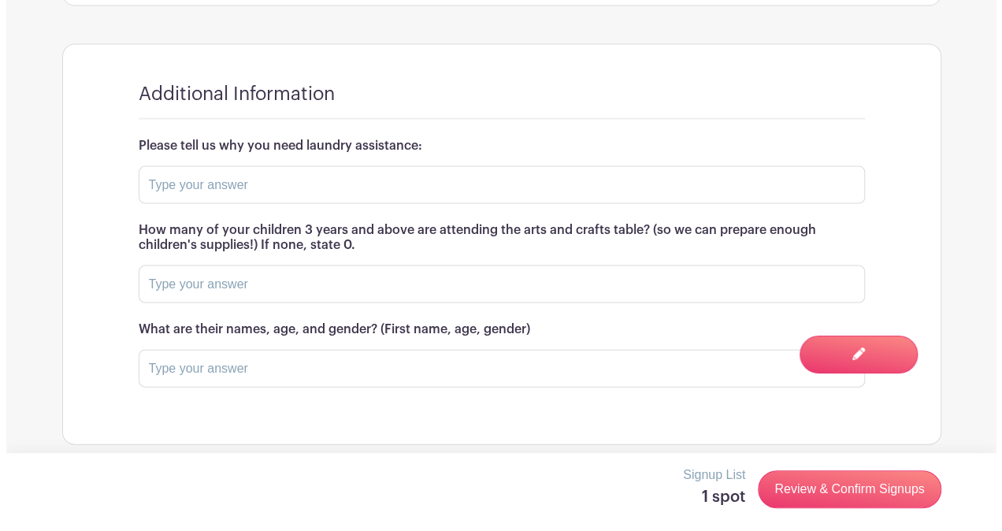
scroll to position [1554, 0]
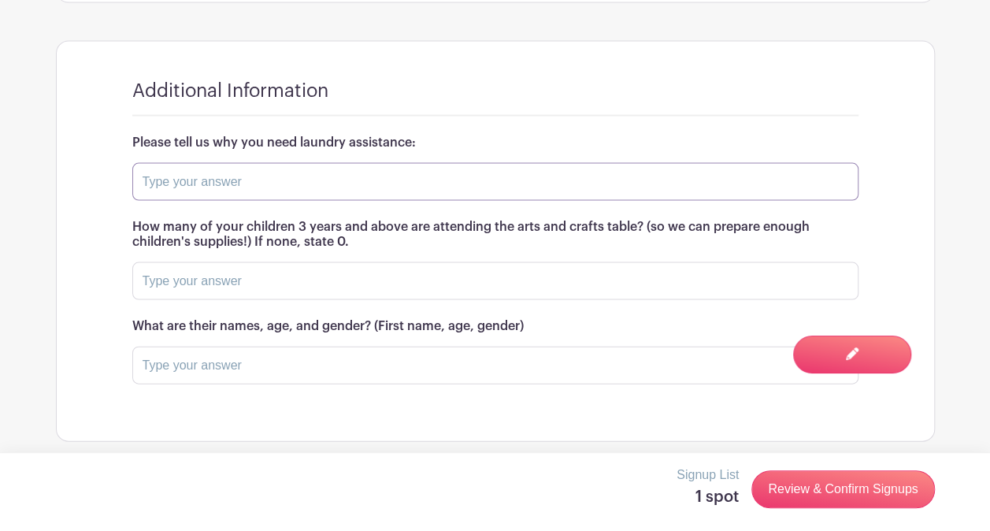
click at [236, 173] on input "text" at bounding box center [495, 182] width 726 height 38
type input "0"
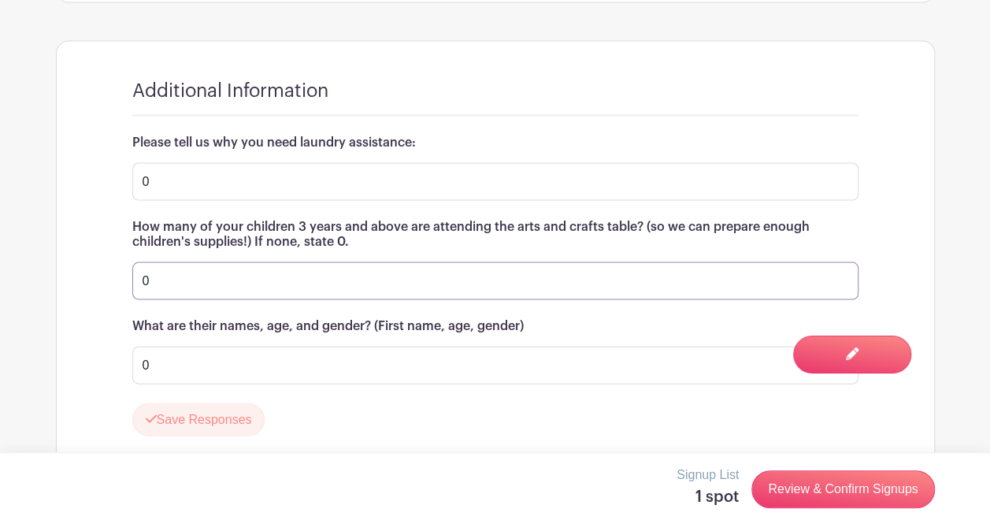
click at [236, 269] on input "0" at bounding box center [495, 281] width 726 height 38
click at [276, 269] on input "0" at bounding box center [495, 281] width 726 height 38
type input "1"
type input "[PERSON_NAME] 9 M"
click at [228, 405] on button "Save Responses" at bounding box center [198, 419] width 133 height 33
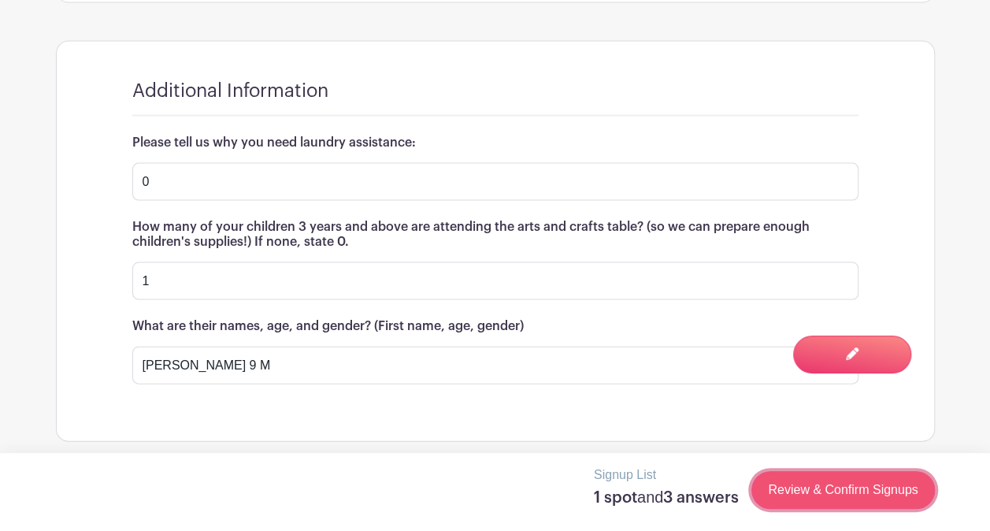
click at [823, 485] on link "Review & Confirm Signups" at bounding box center [843, 490] width 183 height 38
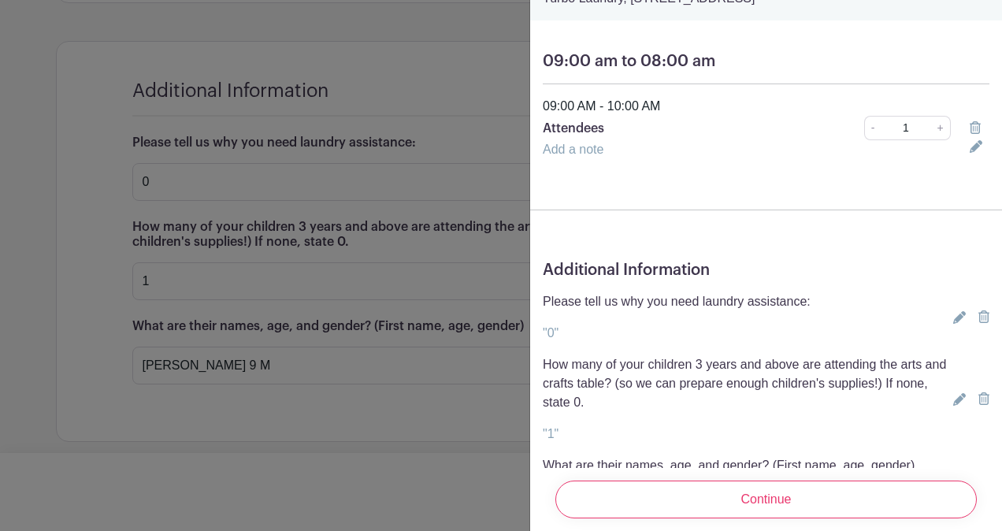
scroll to position [199, 0]
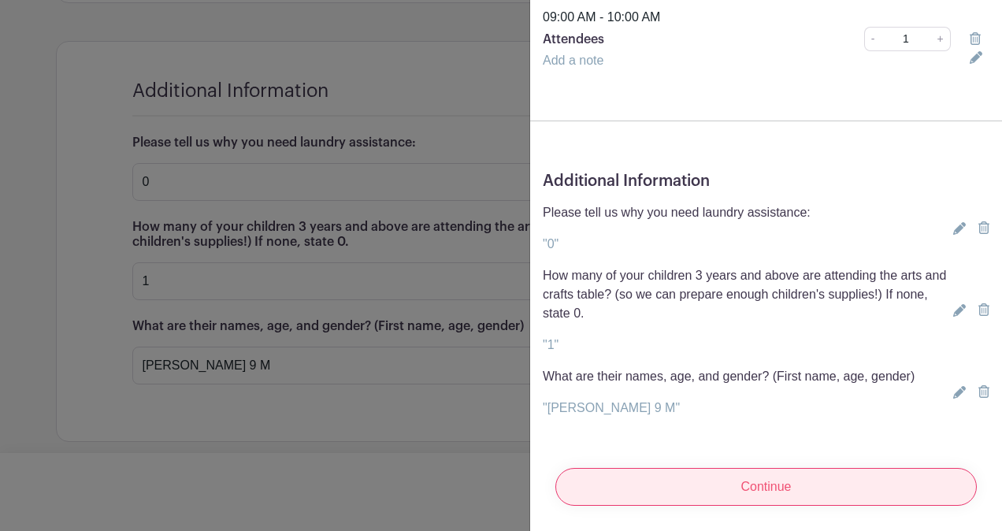
click at [782, 474] on input "Continue" at bounding box center [766, 487] width 422 height 38
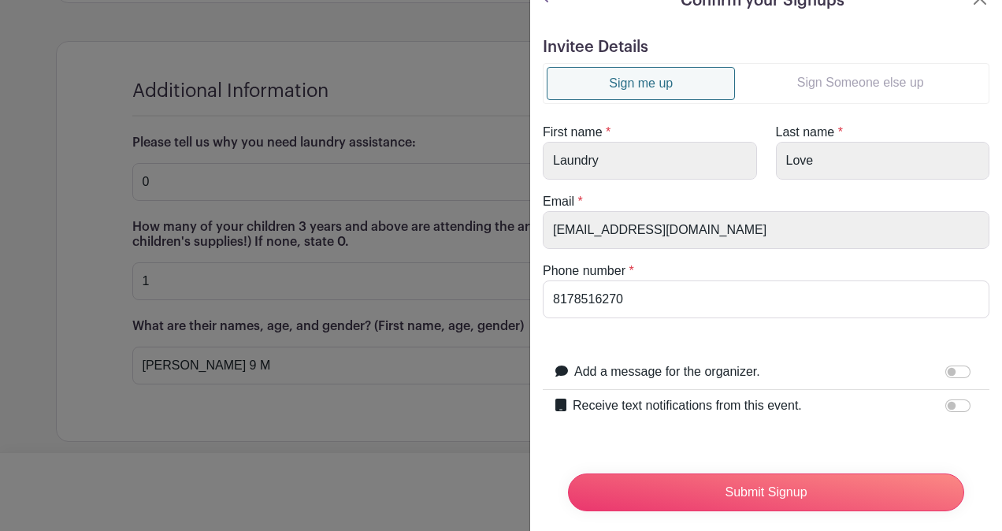
scroll to position [0, 0]
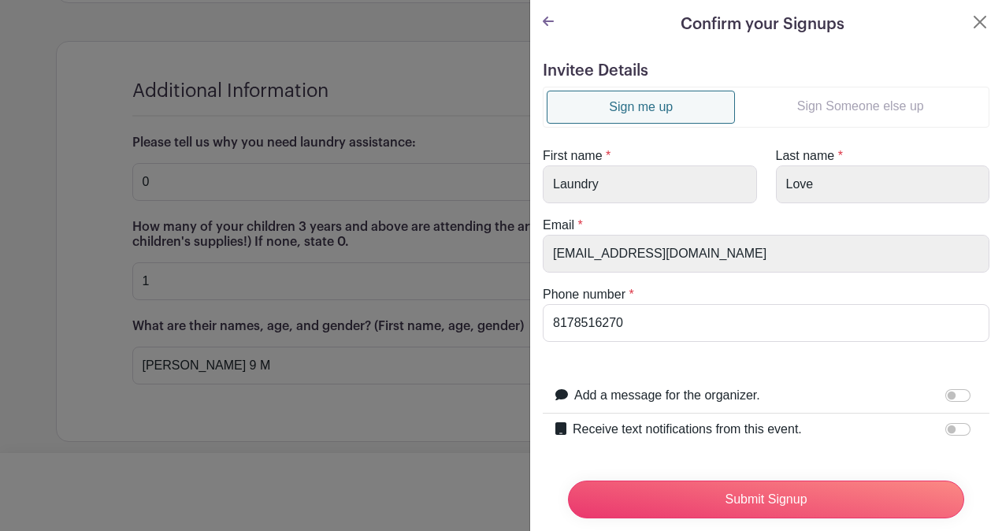
click at [868, 105] on link "Sign Someone else up" at bounding box center [860, 107] width 251 height 32
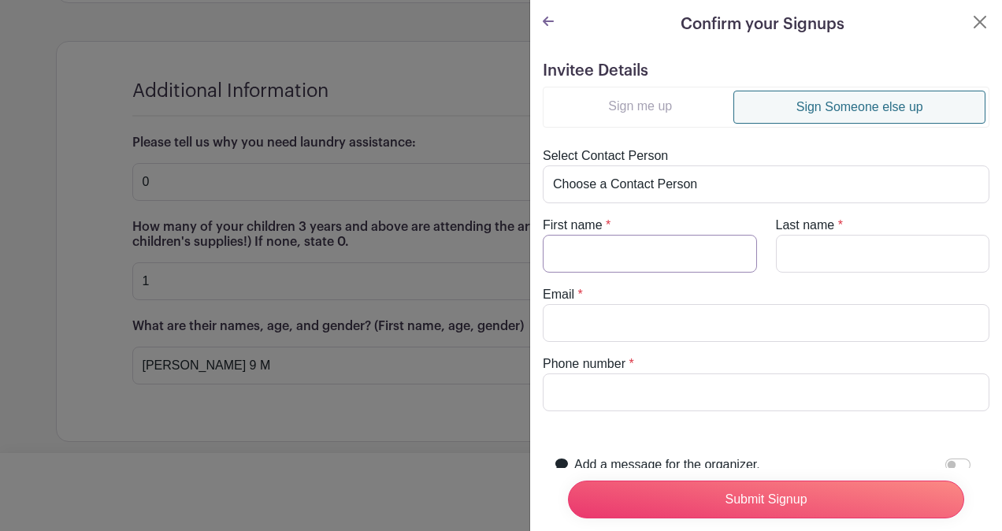
click at [659, 262] on input "First name" at bounding box center [650, 254] width 214 height 38
type input "[PERSON_NAME]"
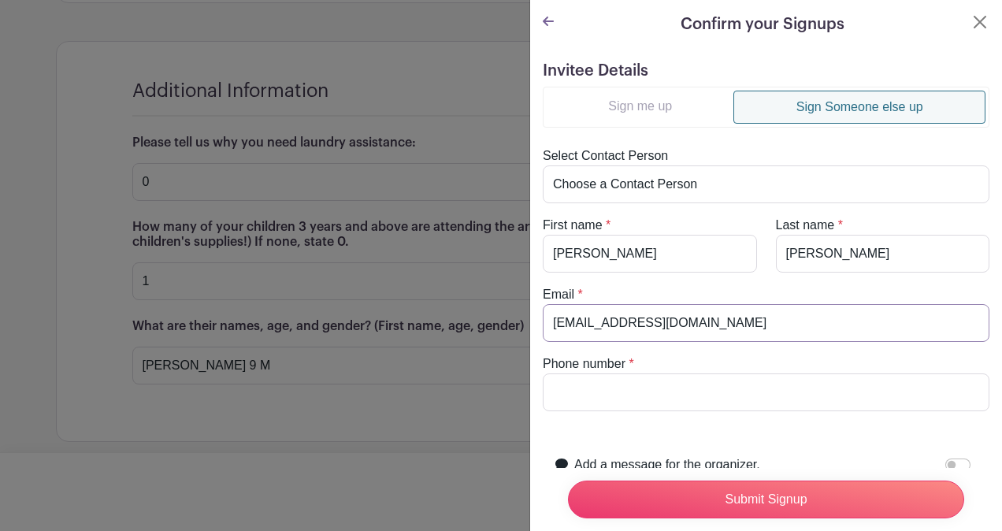
type input "[EMAIL_ADDRESS][DOMAIN_NAME]"
click at [719, 392] on input "Phone number" at bounding box center [766, 392] width 447 height 38
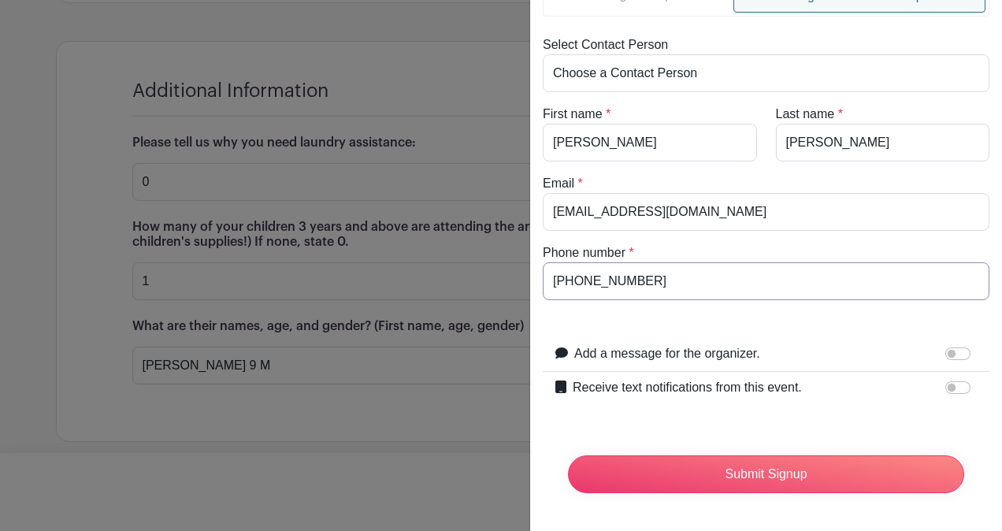
scroll to position [119, 0]
type input "[PHONE_NUMBER]"
click at [949, 381] on input "Receive text notifications from this event." at bounding box center [957, 387] width 25 height 13
checkbox input "true"
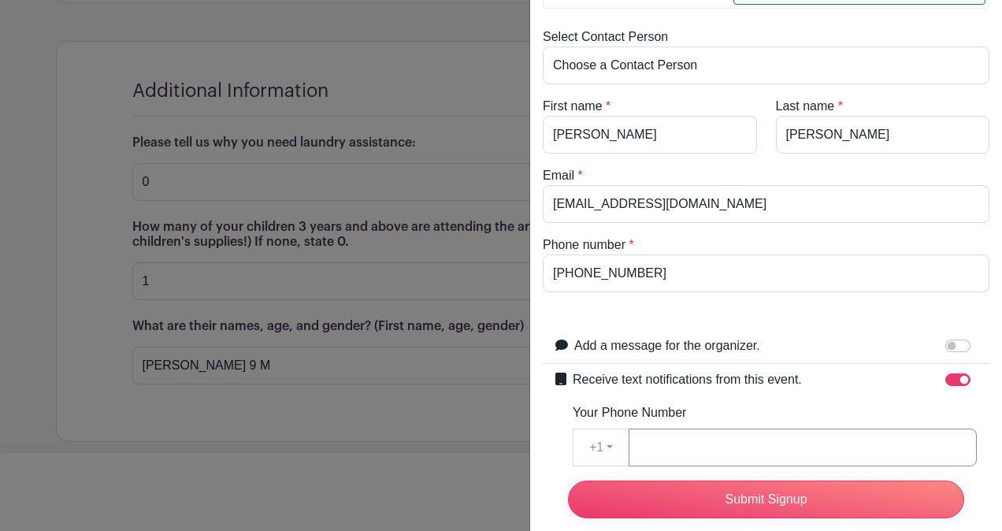
click at [676, 442] on input "Your Phone Number" at bounding box center [803, 448] width 348 height 38
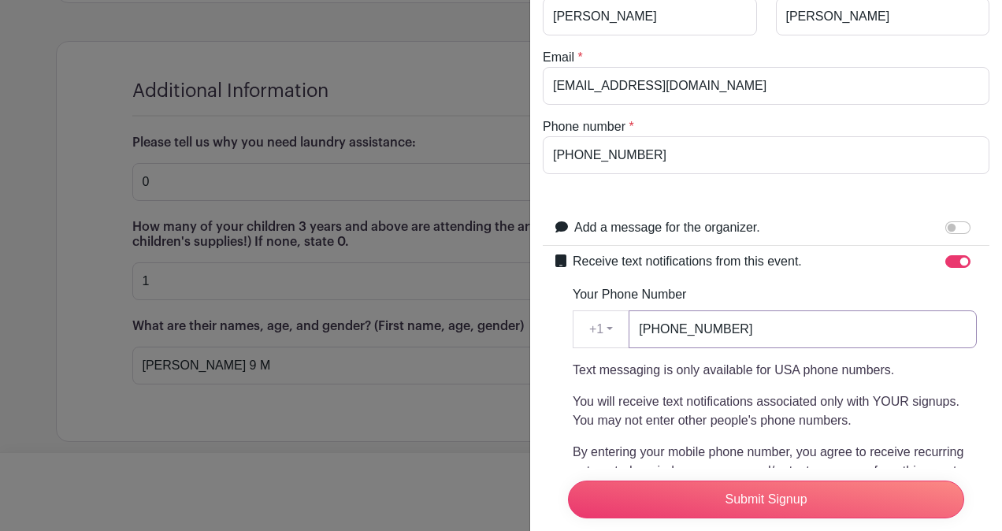
scroll to position [198, 0]
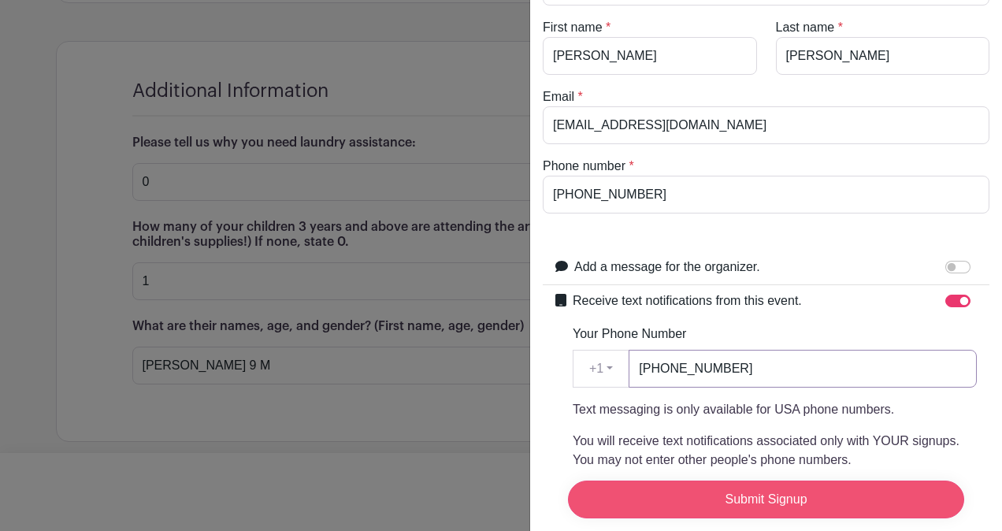
type input "[PHONE_NUMBER]"
click at [879, 485] on input "Submit Signup" at bounding box center [766, 500] width 396 height 38
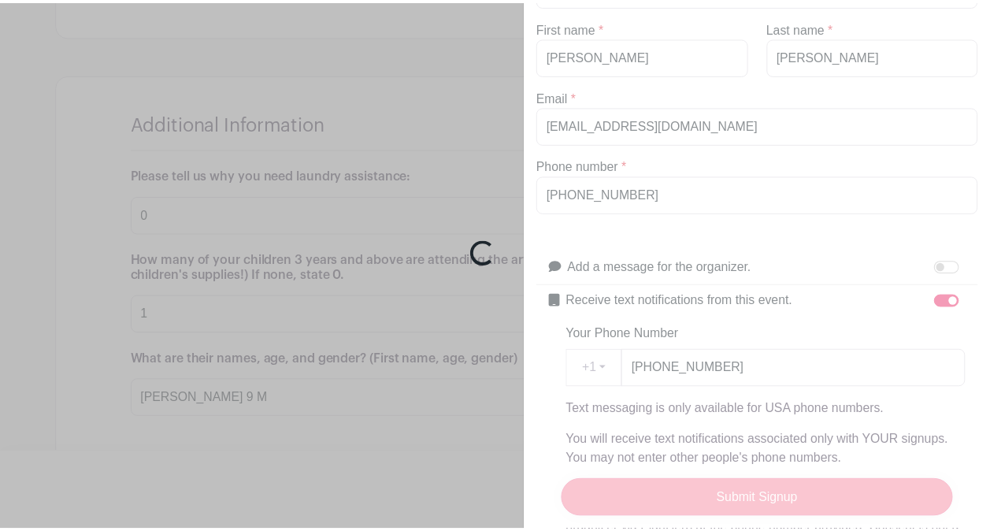
scroll to position [1587, 0]
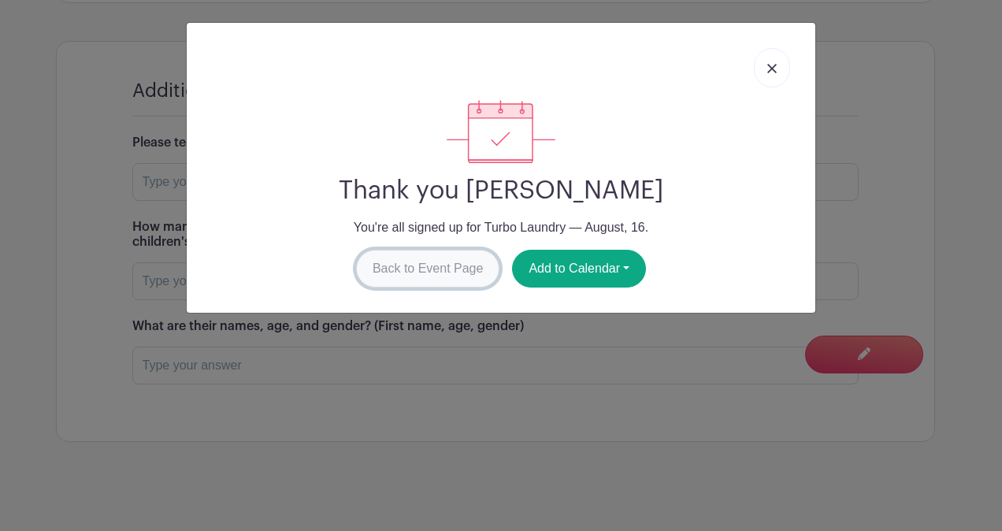
click at [433, 269] on link "Back to Event Page" at bounding box center [428, 269] width 144 height 38
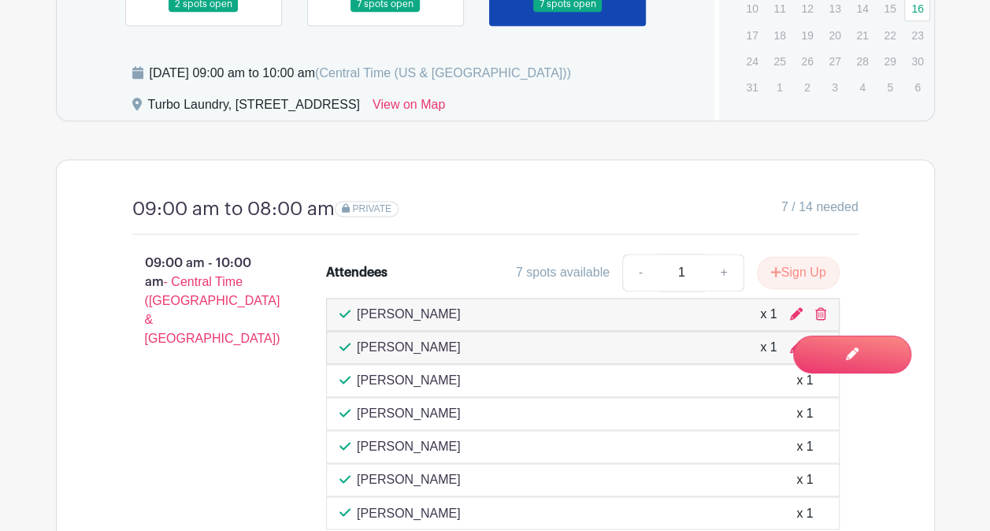
scroll to position [1114, 0]
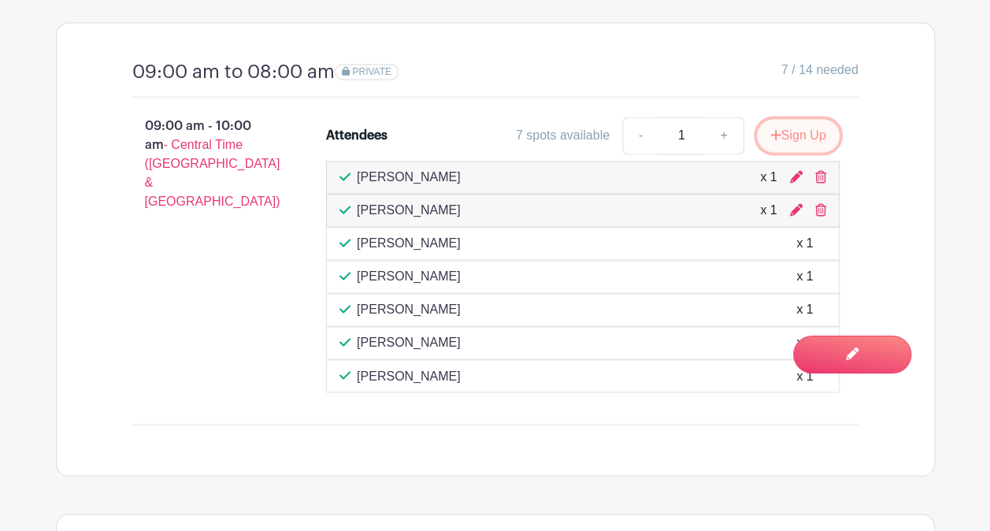
click at [804, 126] on button "Sign Up" at bounding box center [798, 135] width 83 height 33
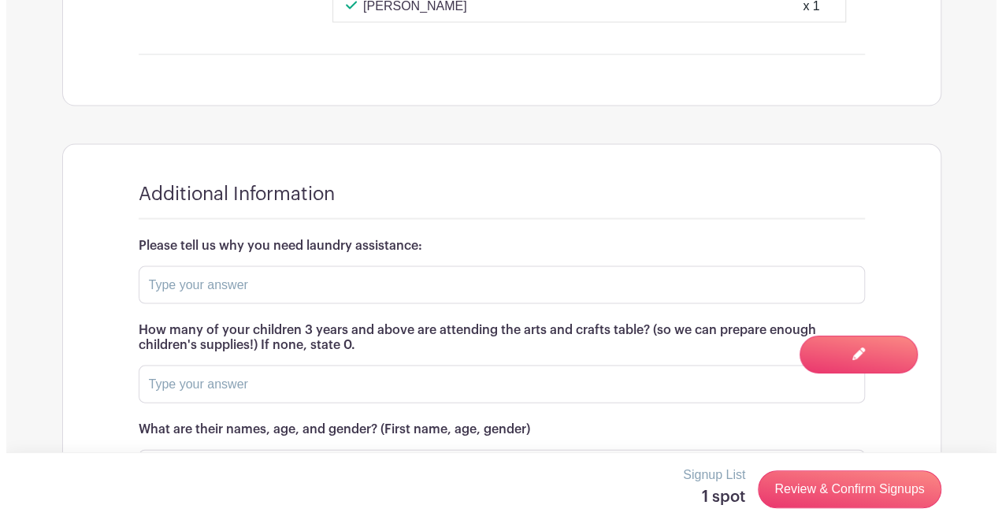
scroll to position [1587, 0]
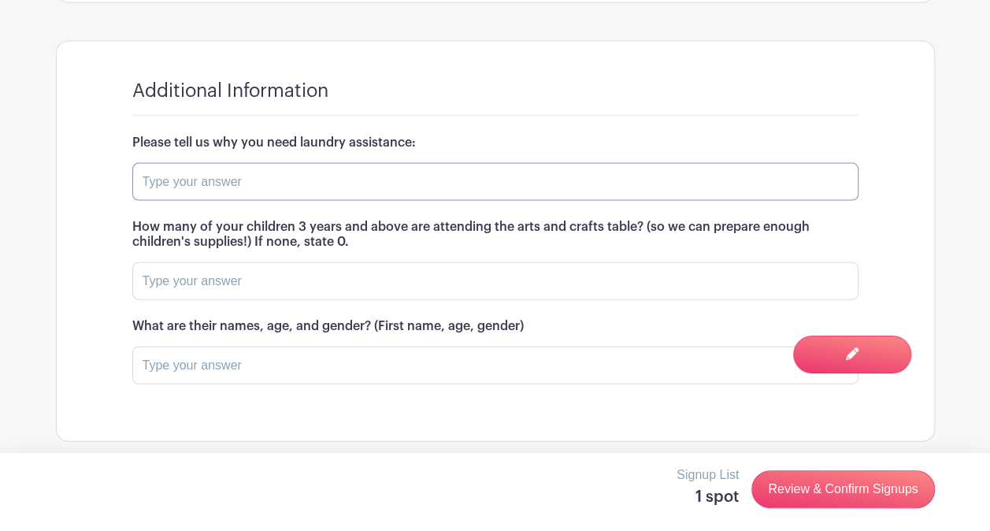
click at [266, 184] on input "text" at bounding box center [495, 182] width 726 height 38
click at [306, 164] on input "text" at bounding box center [495, 182] width 726 height 38
type input "0"
type input "1"
type input "Xzayna 3 F"
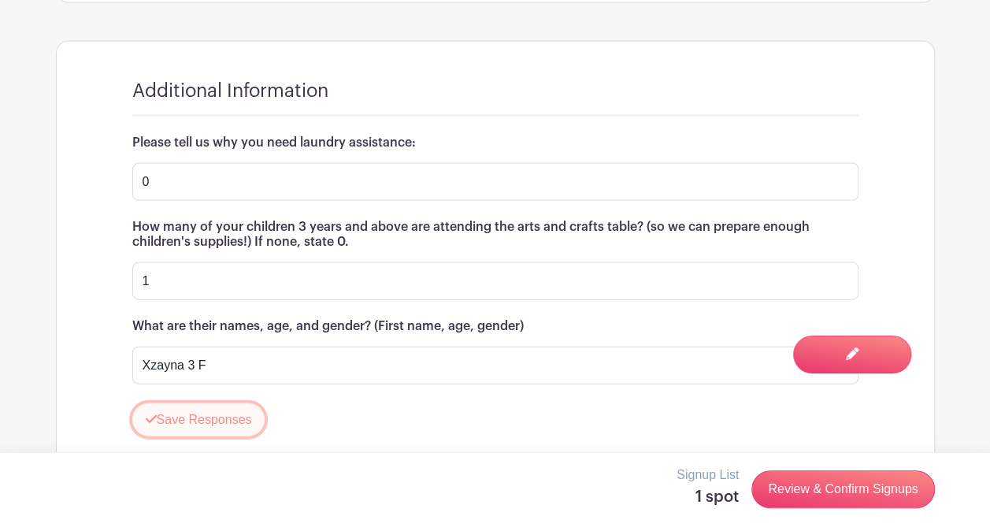
click at [195, 416] on button "Save Responses" at bounding box center [198, 419] width 133 height 33
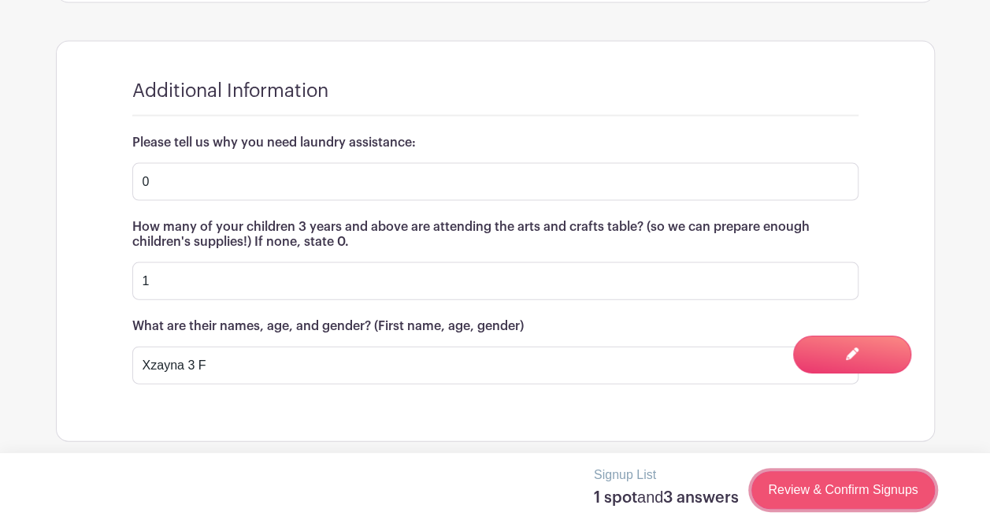
click at [870, 485] on link "Review & Confirm Signups" at bounding box center [843, 490] width 183 height 38
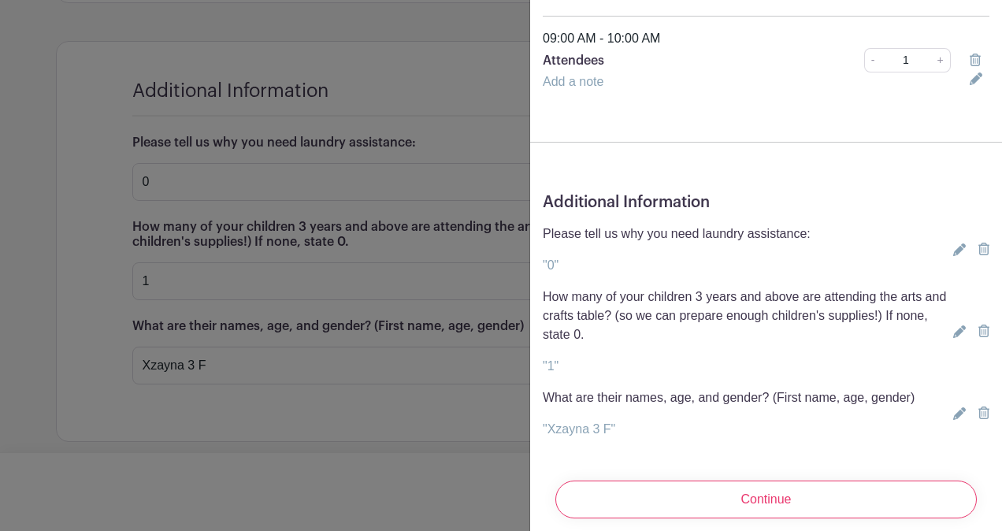
scroll to position [199, 0]
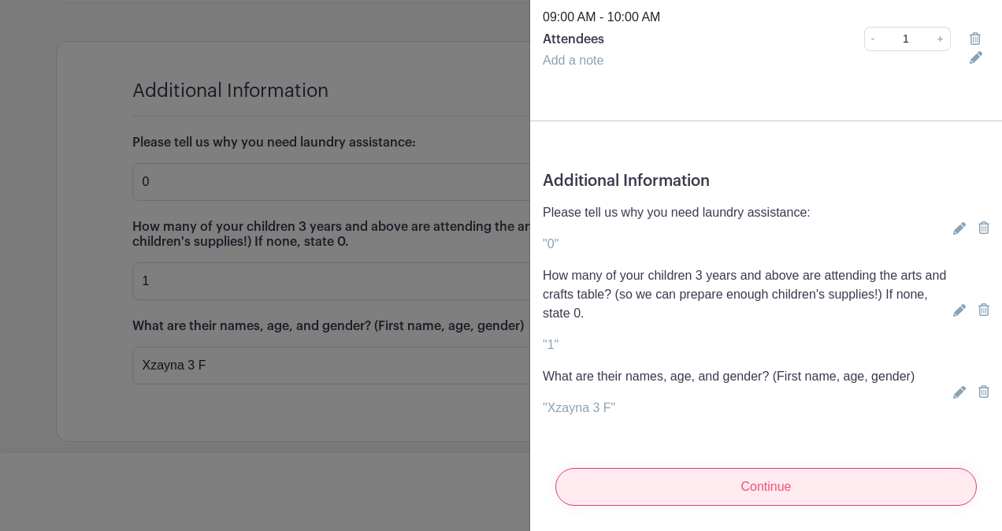
click at [737, 479] on input "Continue" at bounding box center [766, 487] width 422 height 38
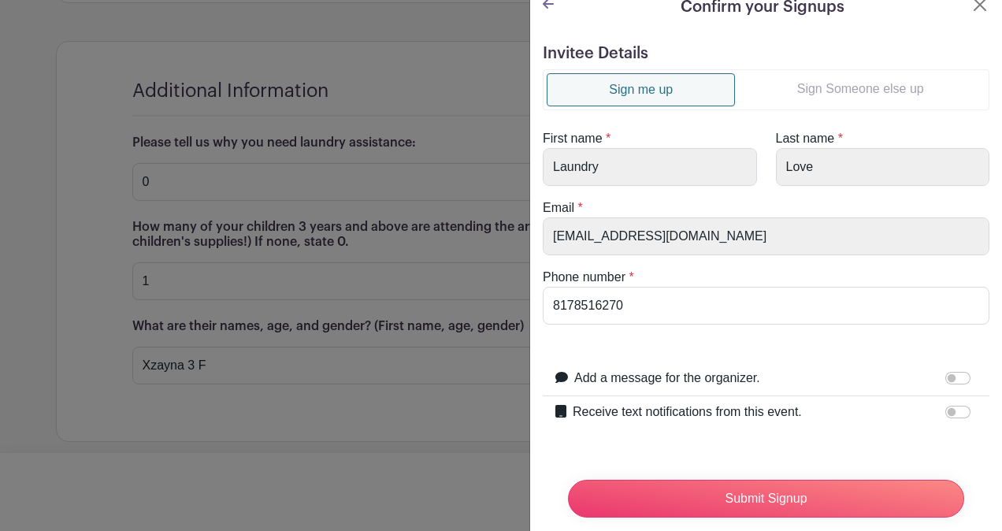
scroll to position [0, 0]
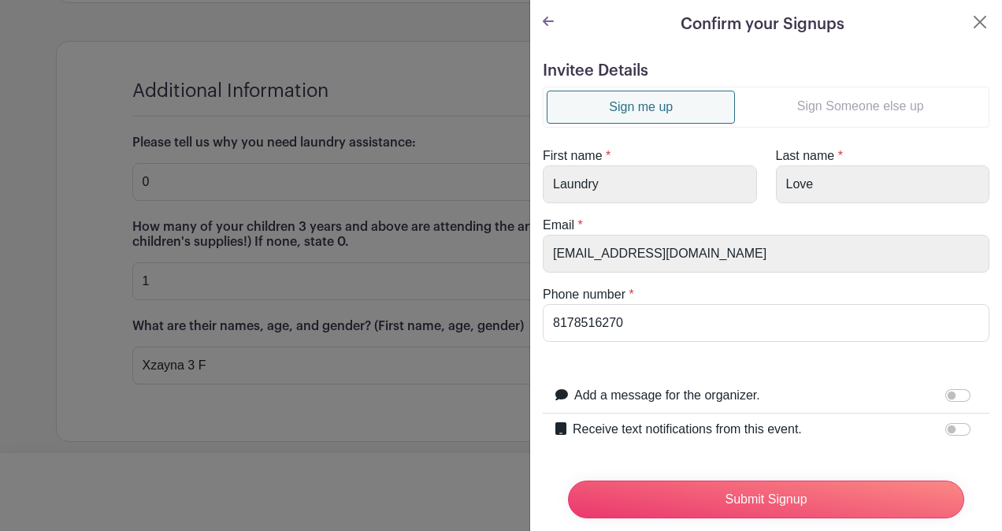
click at [844, 102] on link "Sign Someone else up" at bounding box center [860, 107] width 251 height 32
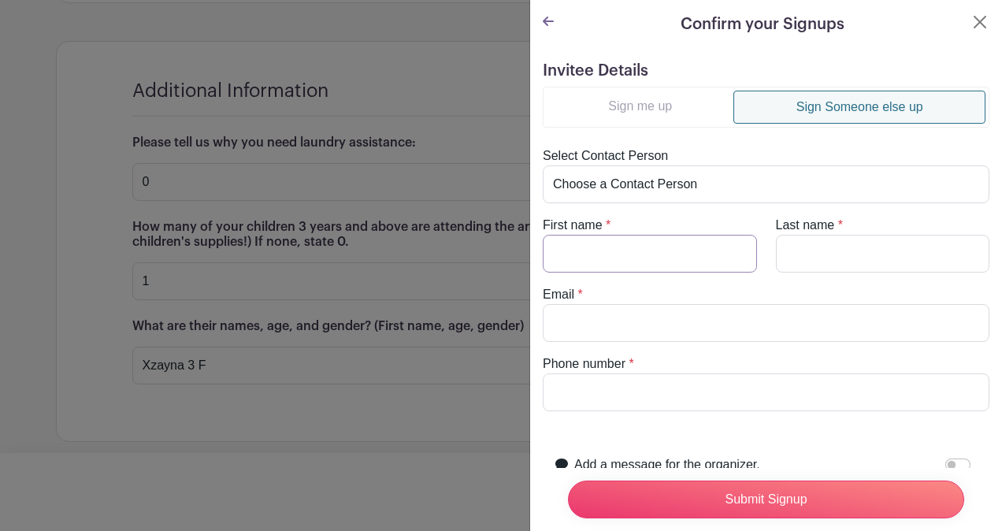
click at [626, 257] on input "First name" at bounding box center [650, 254] width 214 height 38
type input "[PERSON_NAME]"
click at [659, 327] on input "Email" at bounding box center [766, 323] width 447 height 38
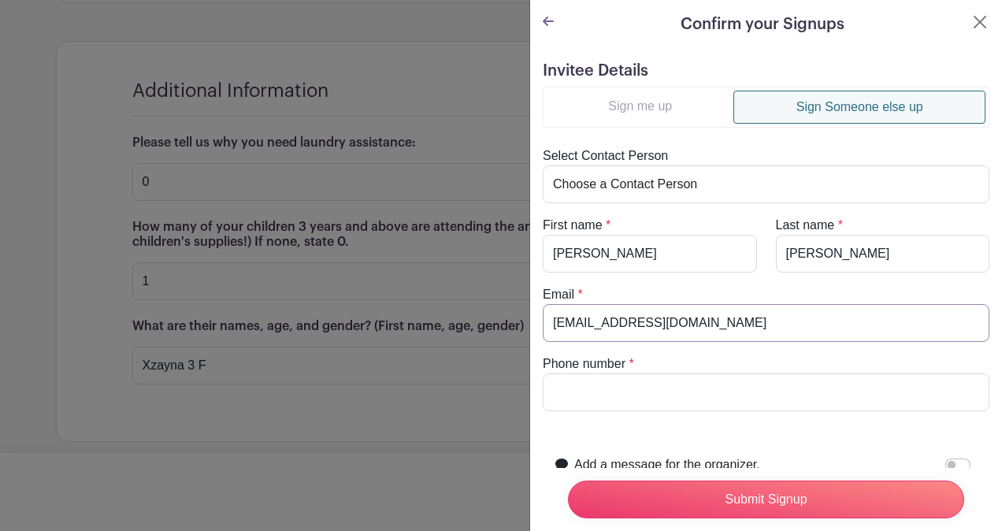
type input "[EMAIL_ADDRESS][DOMAIN_NAME]"
click at [663, 392] on input "Phone number" at bounding box center [766, 392] width 447 height 38
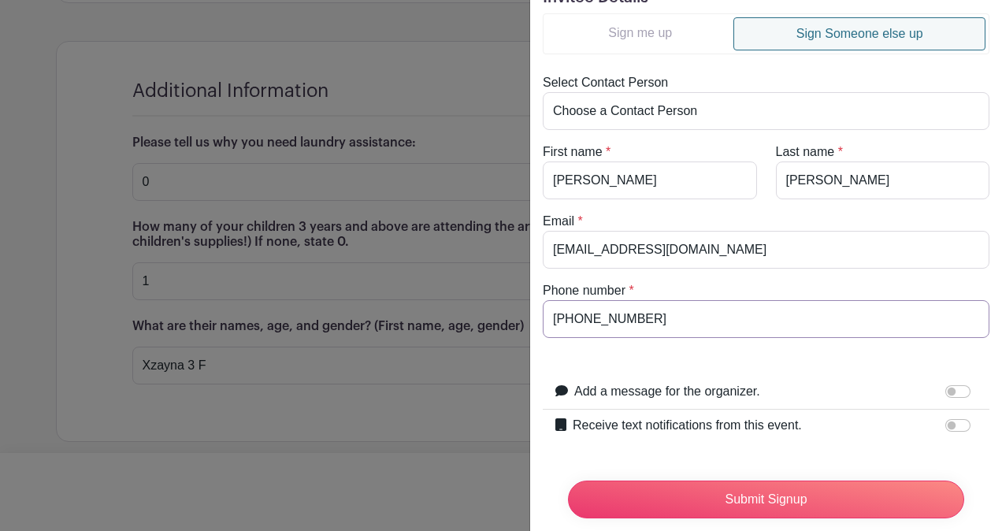
scroll to position [119, 0]
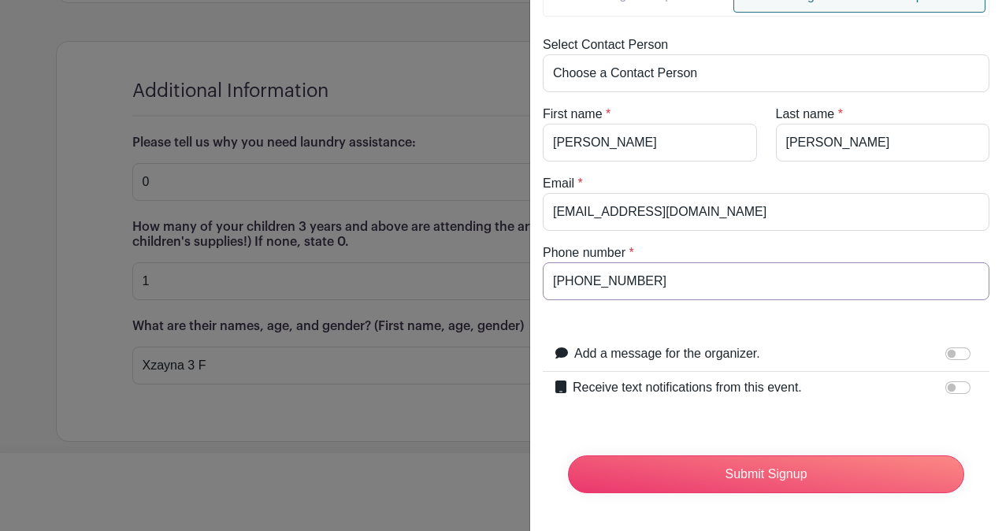
type input "[PHONE_NUMBER]"
click at [950, 381] on input "Receive text notifications from this event." at bounding box center [957, 387] width 25 height 13
checkbox input "true"
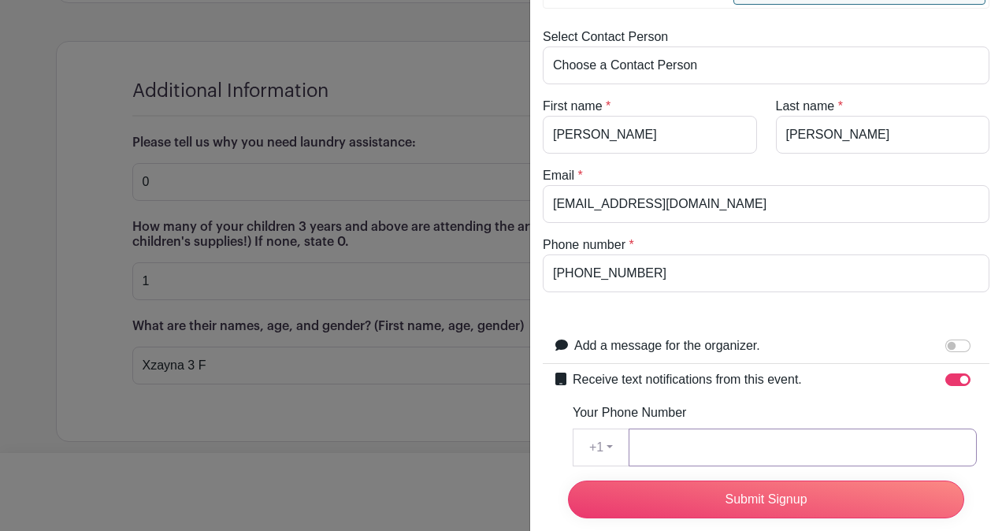
click at [726, 436] on input "Your Phone Number" at bounding box center [803, 448] width 348 height 38
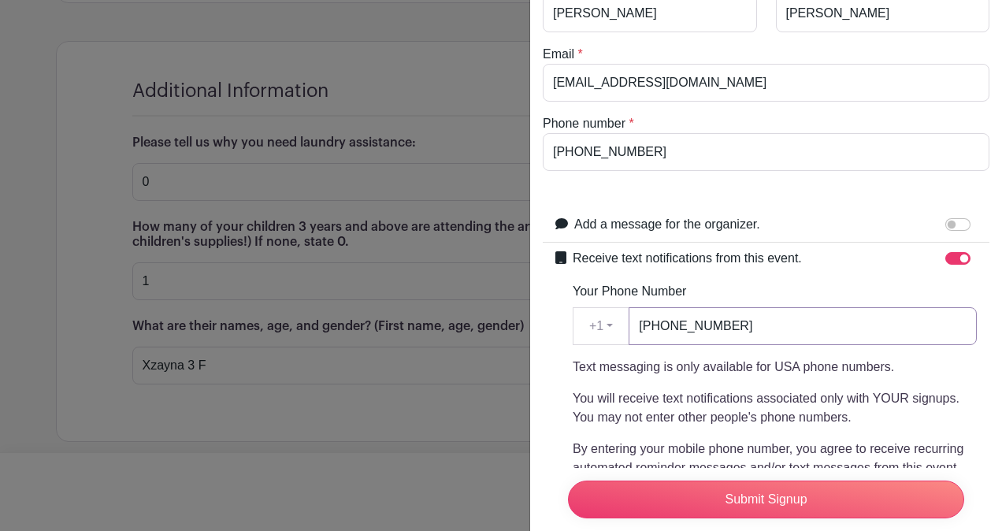
scroll to position [414, 0]
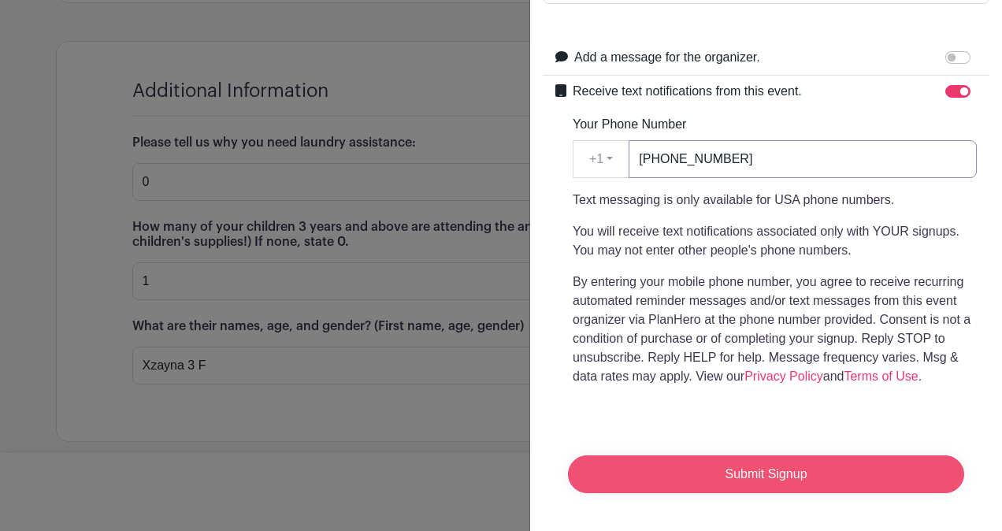
type input "[PHONE_NUMBER]"
click at [742, 457] on input "Submit Signup" at bounding box center [766, 474] width 396 height 38
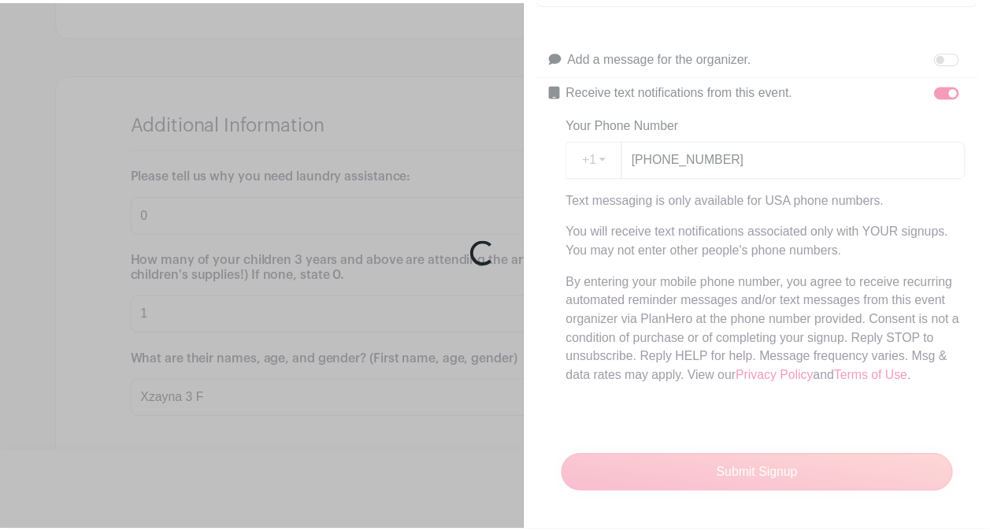
scroll to position [1619, 0]
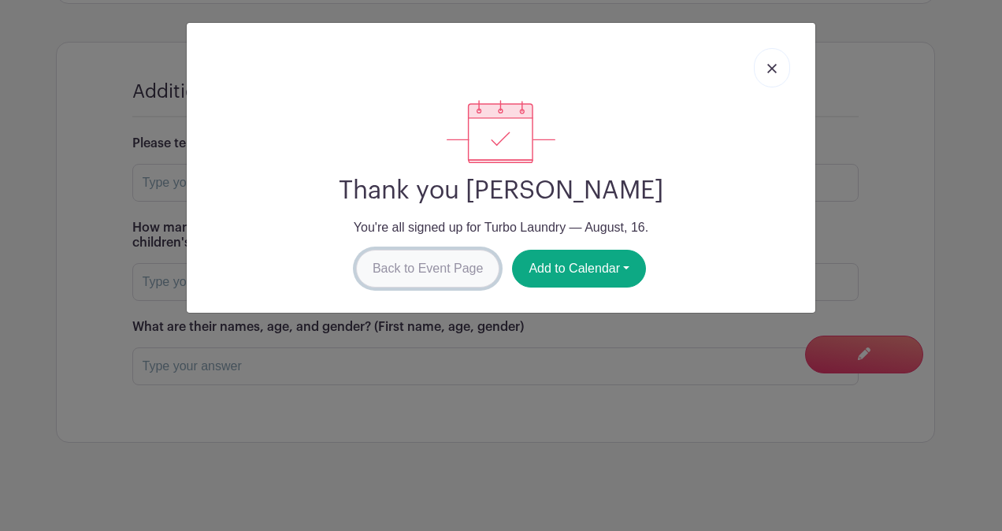
click at [449, 263] on link "Back to Event Page" at bounding box center [428, 269] width 144 height 38
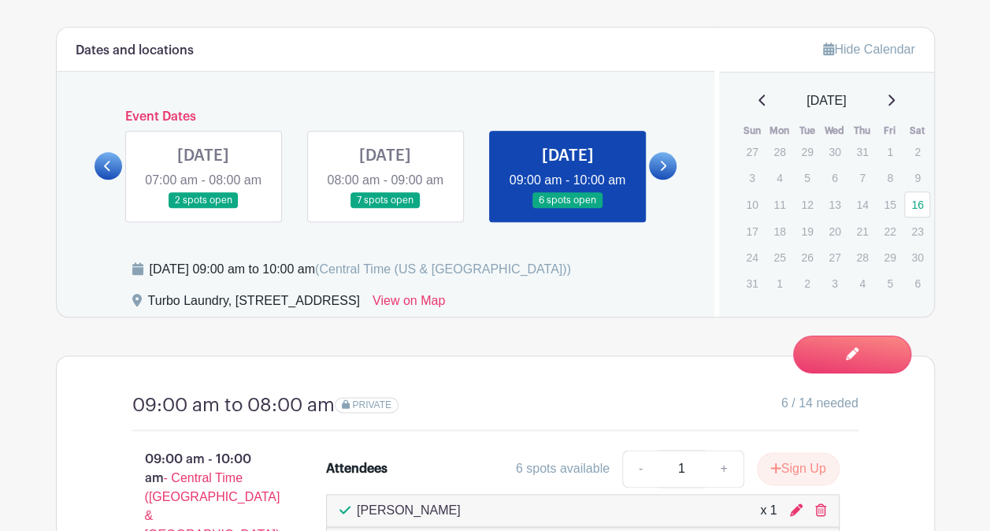
scroll to position [752, 0]
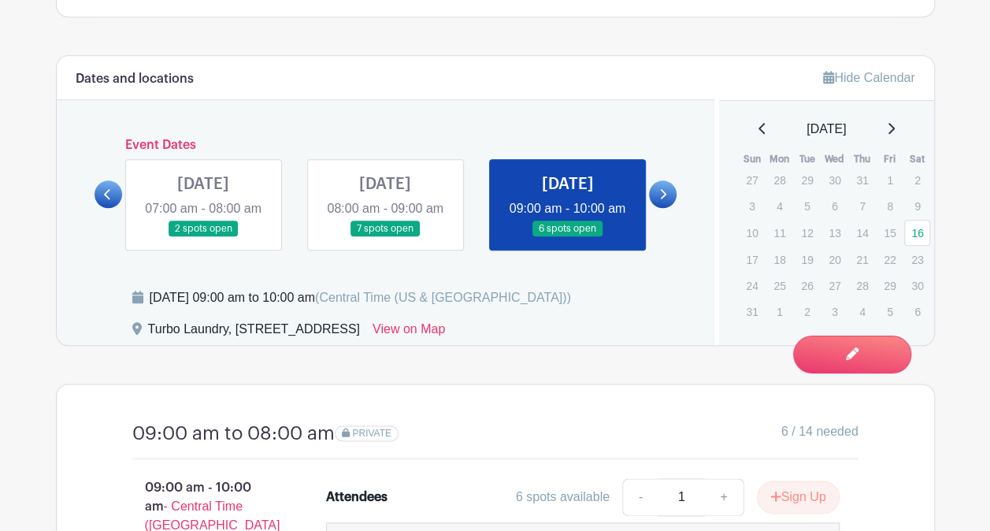
click at [667, 186] on link at bounding box center [663, 194] width 28 height 28
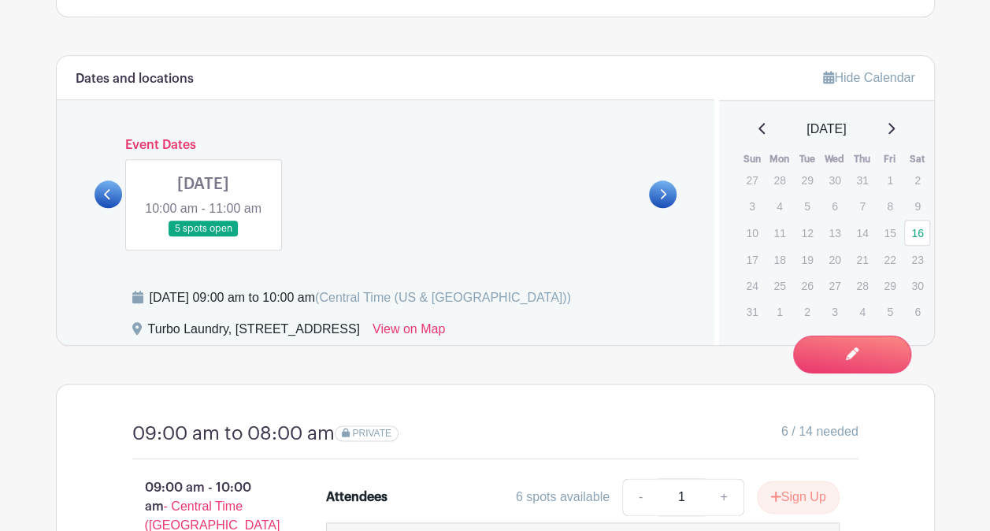
click at [203, 237] on link at bounding box center [203, 237] width 0 height 0
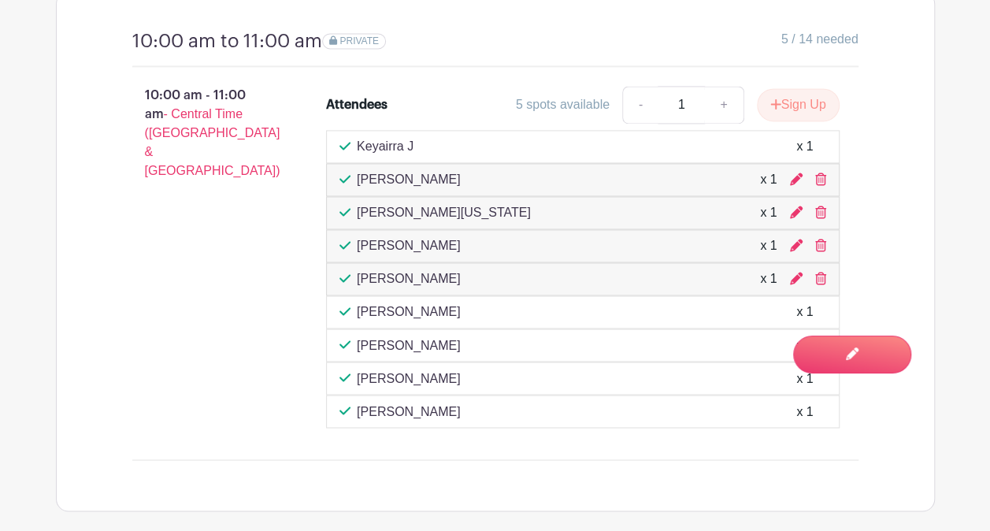
scroll to position [1146, 0]
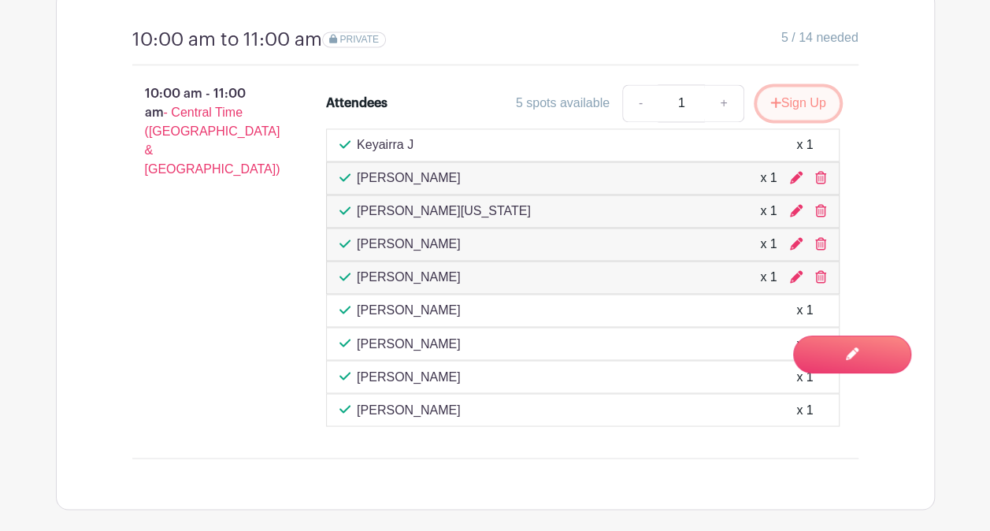
click at [799, 96] on button "Sign Up" at bounding box center [798, 103] width 83 height 33
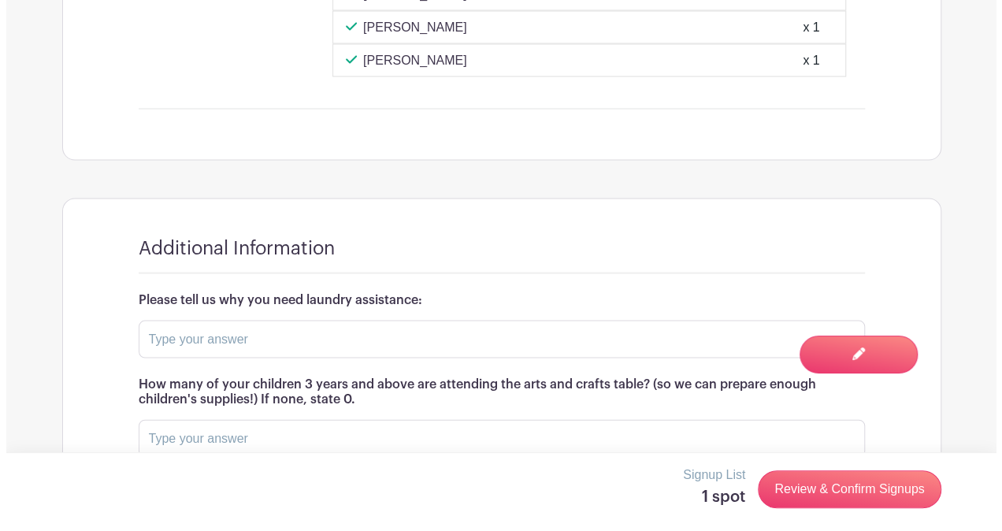
scroll to position [1651, 0]
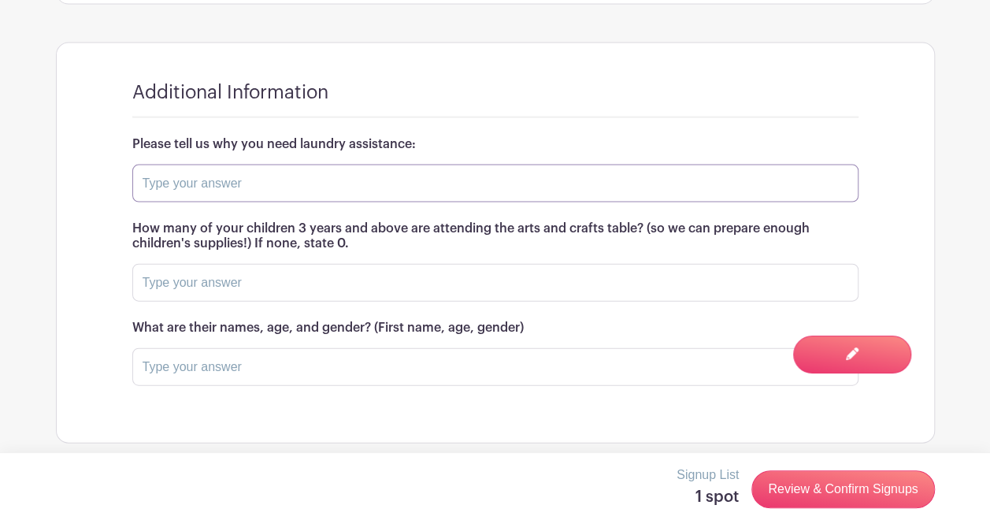
click at [291, 167] on input "text" at bounding box center [495, 184] width 726 height 38
click at [288, 177] on input "text" at bounding box center [495, 184] width 726 height 38
type input "0"
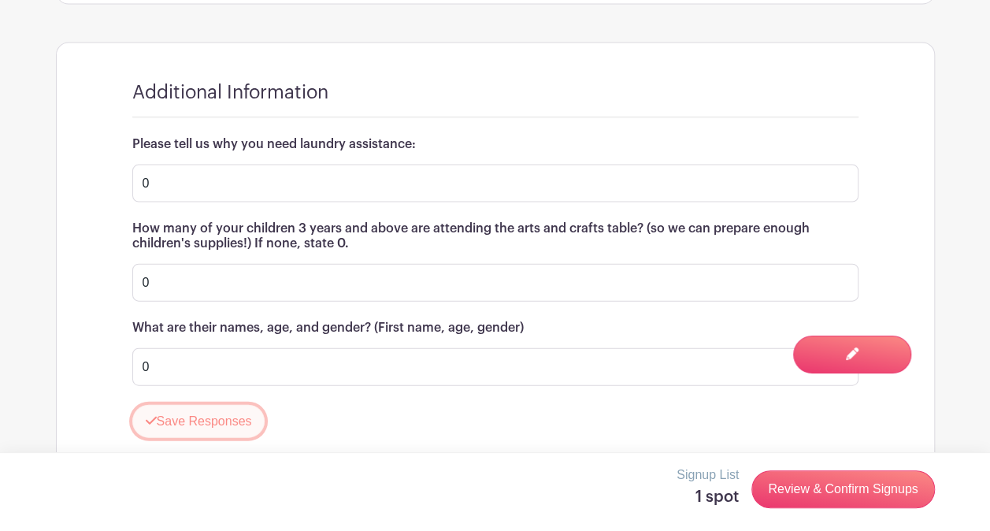
click at [217, 414] on button "Save Responses" at bounding box center [198, 421] width 133 height 33
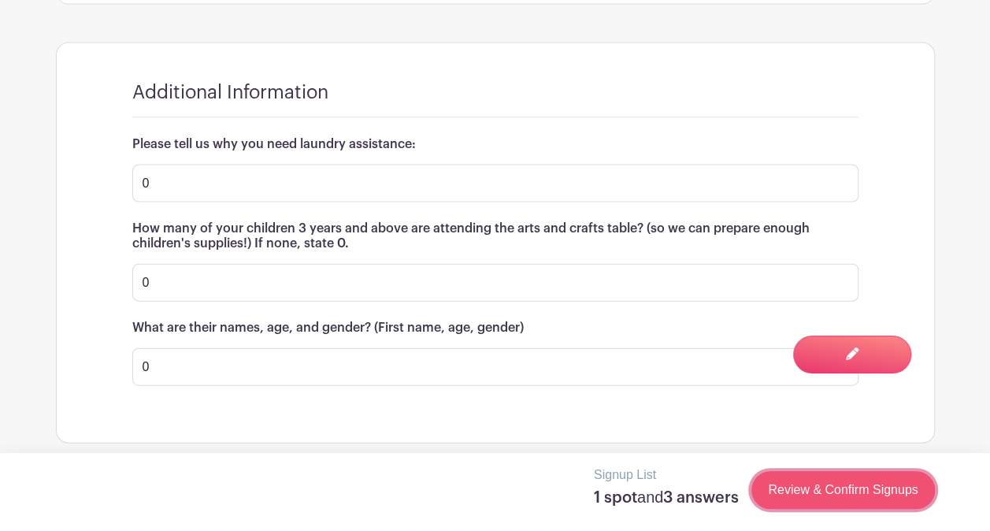
click at [875, 480] on link "Review & Confirm Signups" at bounding box center [843, 490] width 183 height 38
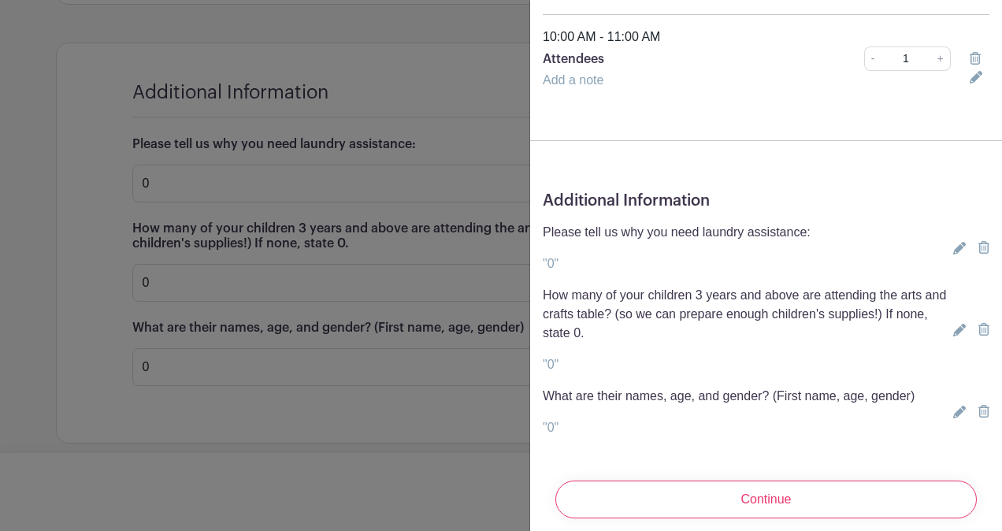
scroll to position [199, 0]
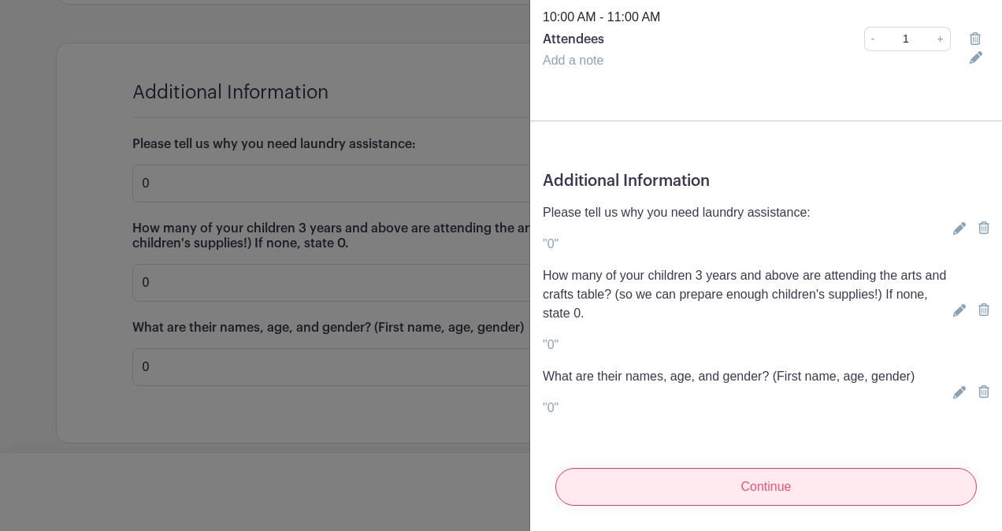
click at [714, 473] on input "Continue" at bounding box center [766, 487] width 422 height 38
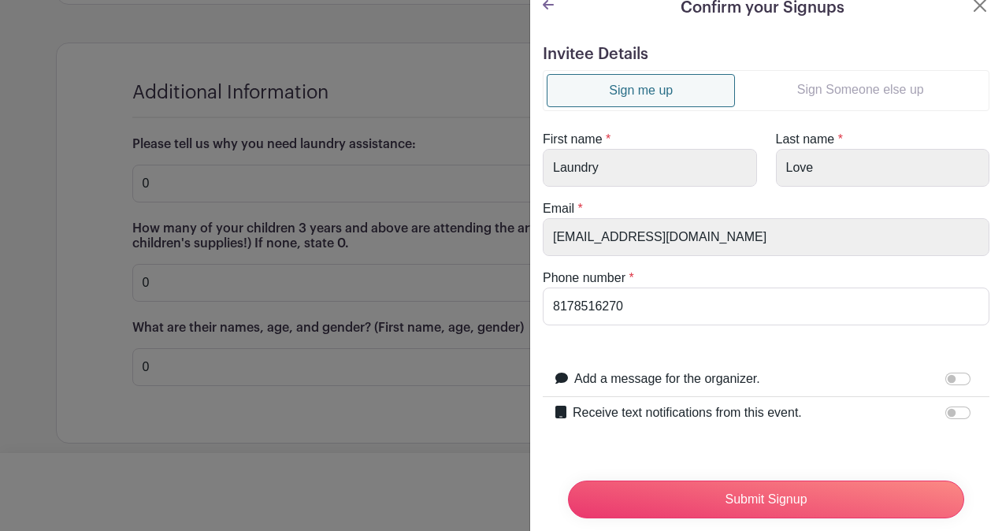
scroll to position [0, 0]
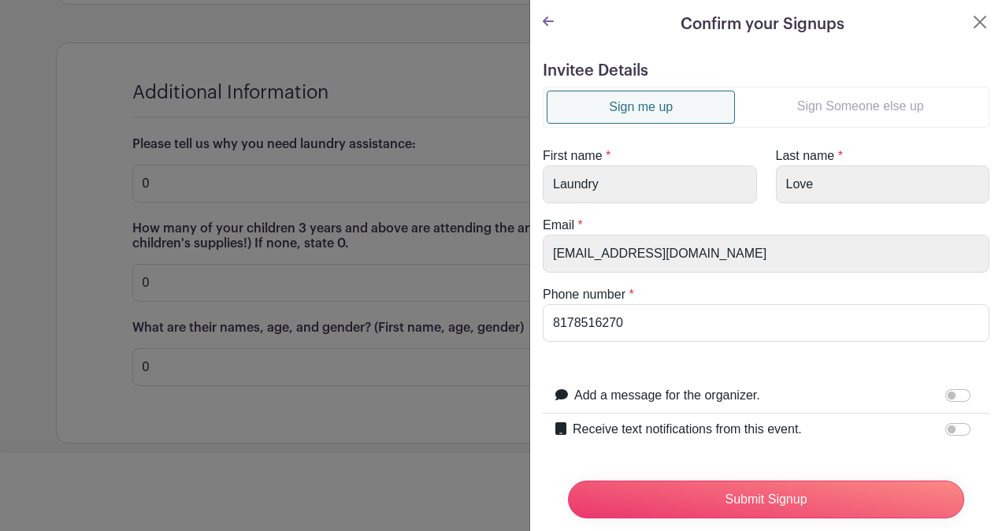
click at [855, 110] on link "Sign Someone else up" at bounding box center [860, 107] width 251 height 32
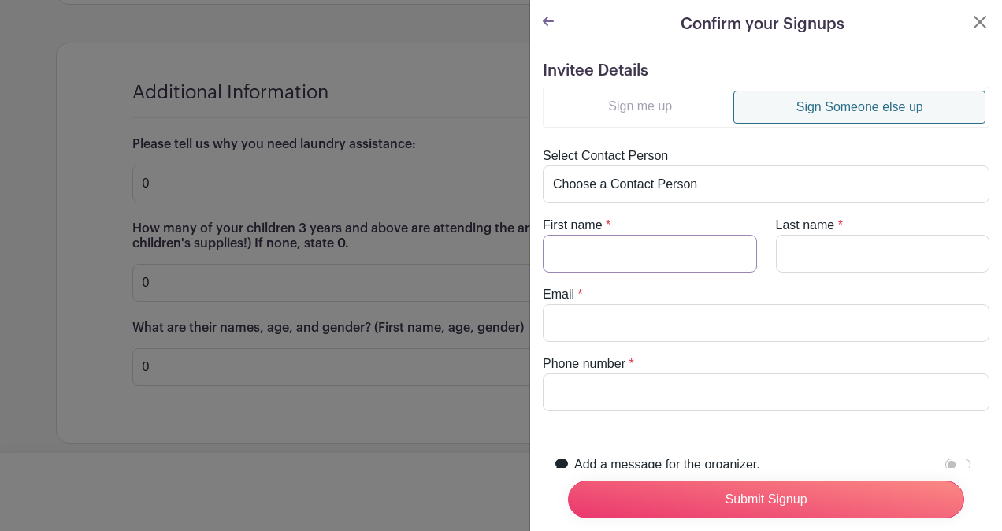
click at [667, 246] on input "First name" at bounding box center [650, 254] width 214 height 38
type input "[PERSON_NAME]"
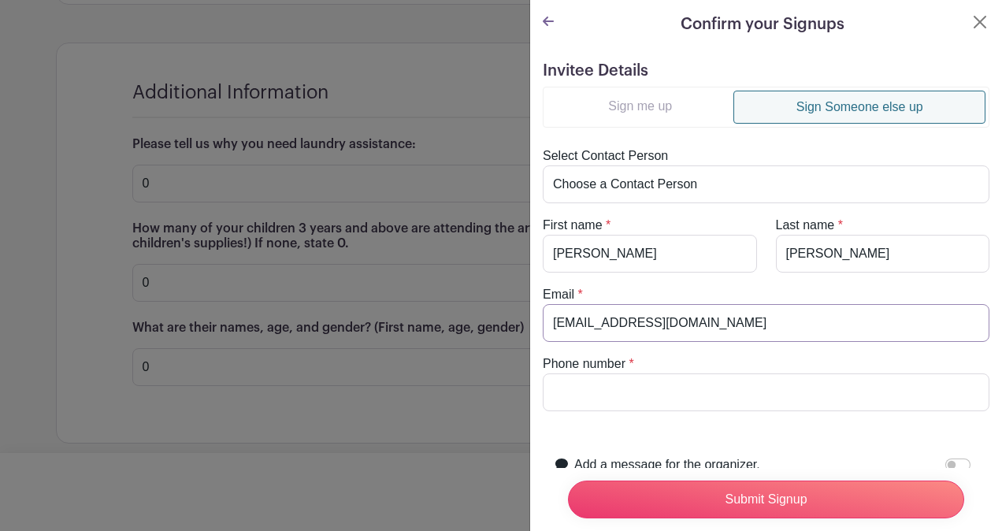
type input "[EMAIL_ADDRESS][DOMAIN_NAME]"
click at [666, 397] on input "Phone number" at bounding box center [766, 392] width 447 height 38
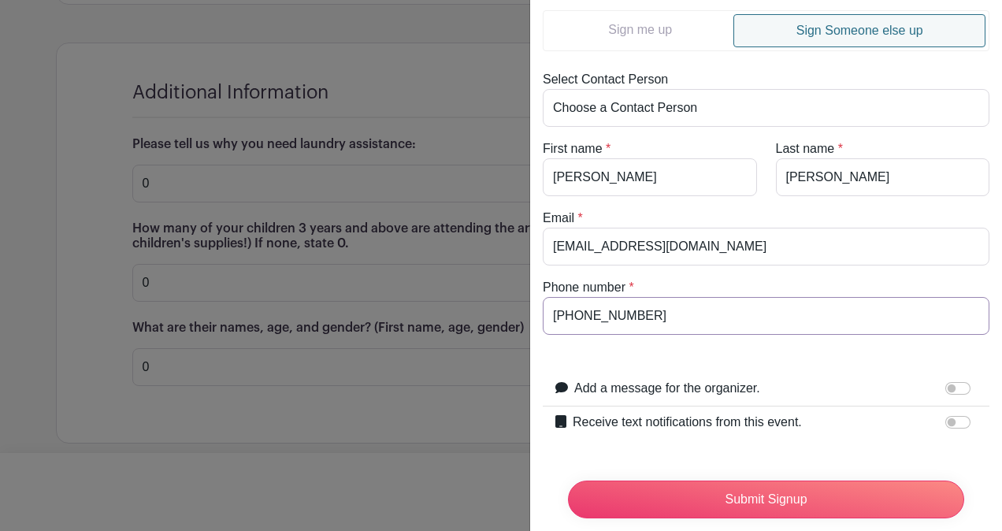
scroll to position [119, 0]
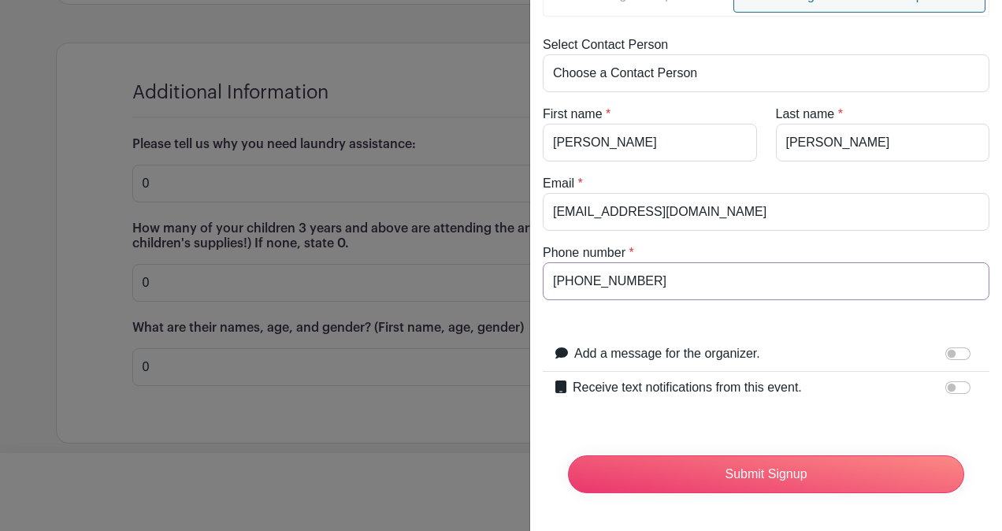
type input "[PHONE_NUMBER]"
click at [951, 381] on input "Receive text notifications from this event." at bounding box center [957, 387] width 25 height 13
checkbox input "true"
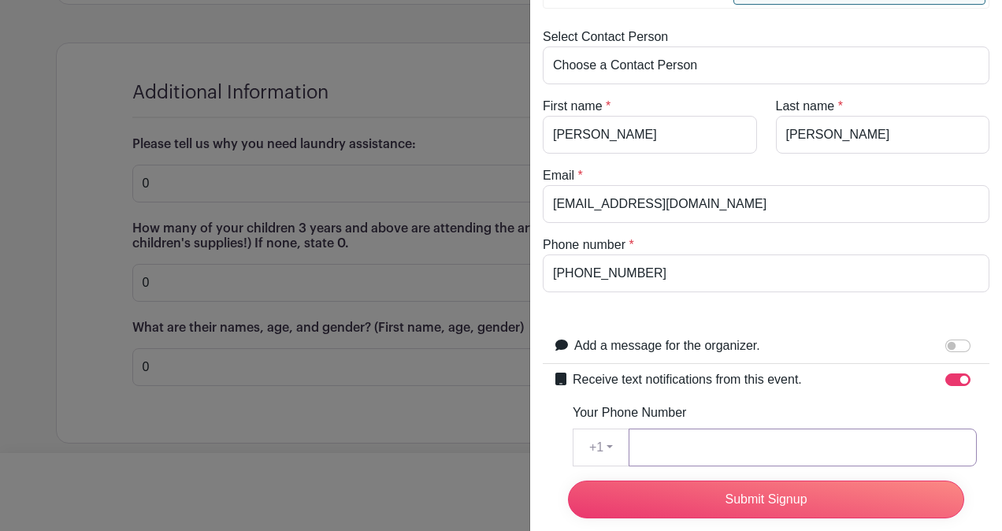
click at [712, 430] on input "Your Phone Number" at bounding box center [803, 448] width 348 height 38
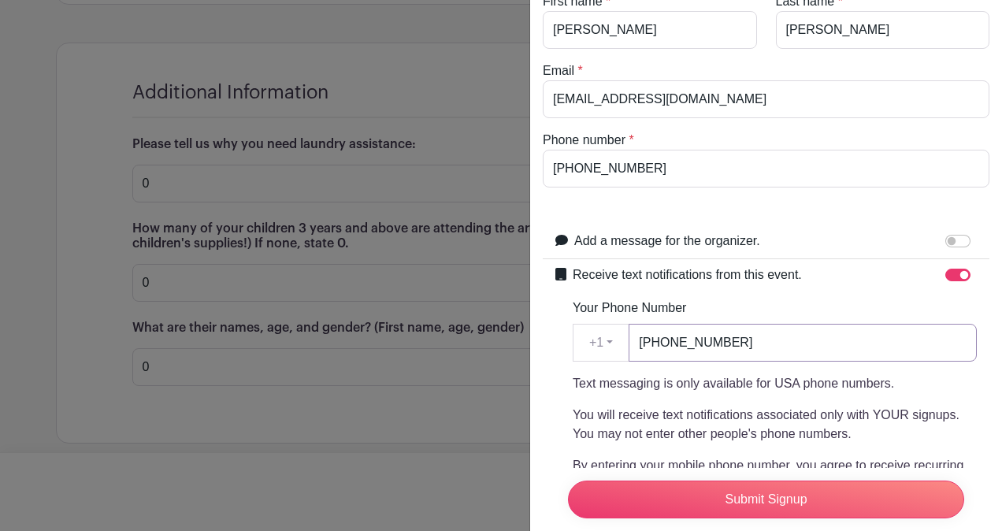
scroll to position [414, 0]
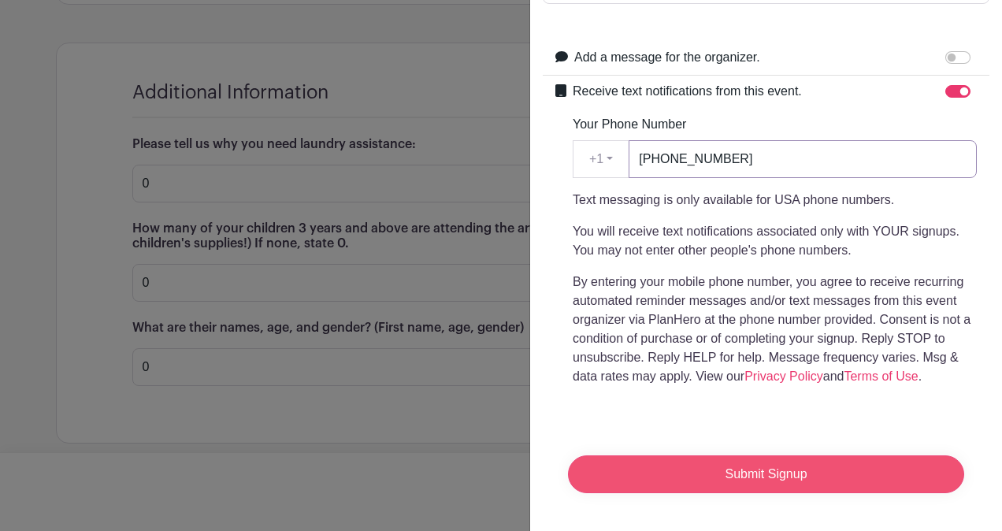
type input "[PHONE_NUMBER]"
click at [789, 464] on input "Submit Signup" at bounding box center [766, 474] width 396 height 38
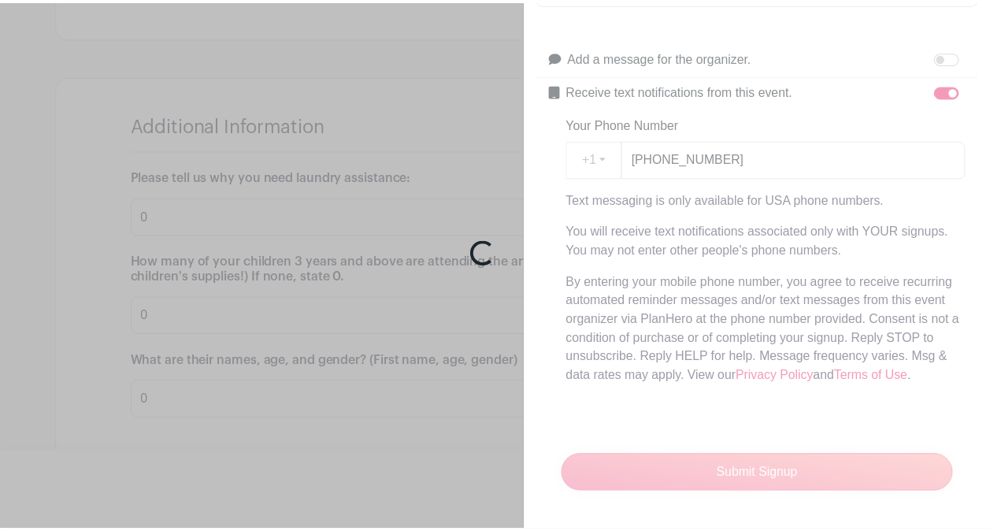
scroll to position [1685, 0]
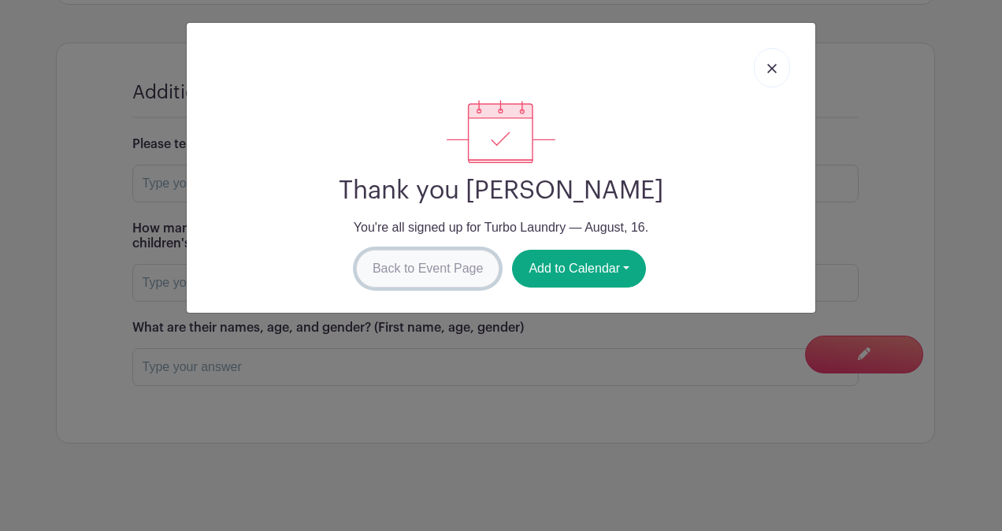
click at [454, 262] on link "Back to Event Page" at bounding box center [428, 269] width 144 height 38
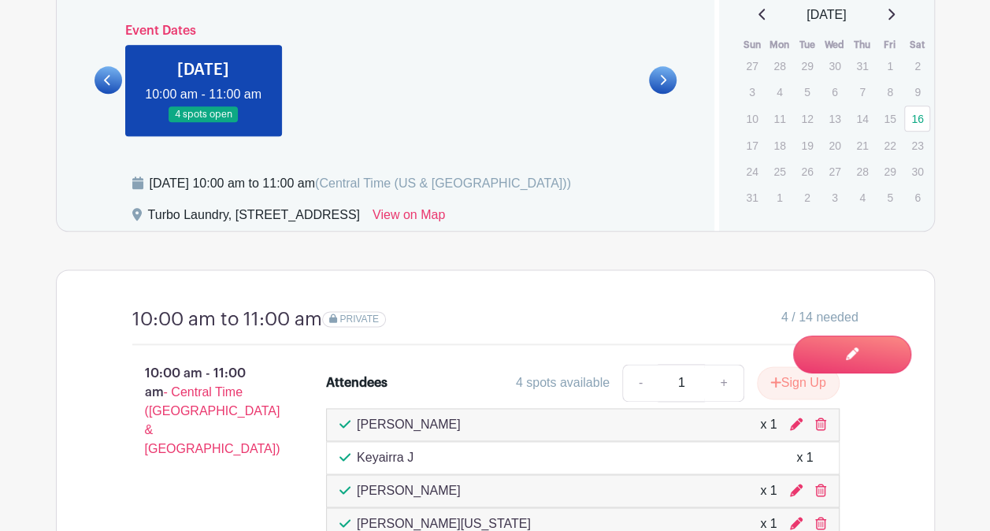
scroll to position [818, 0]
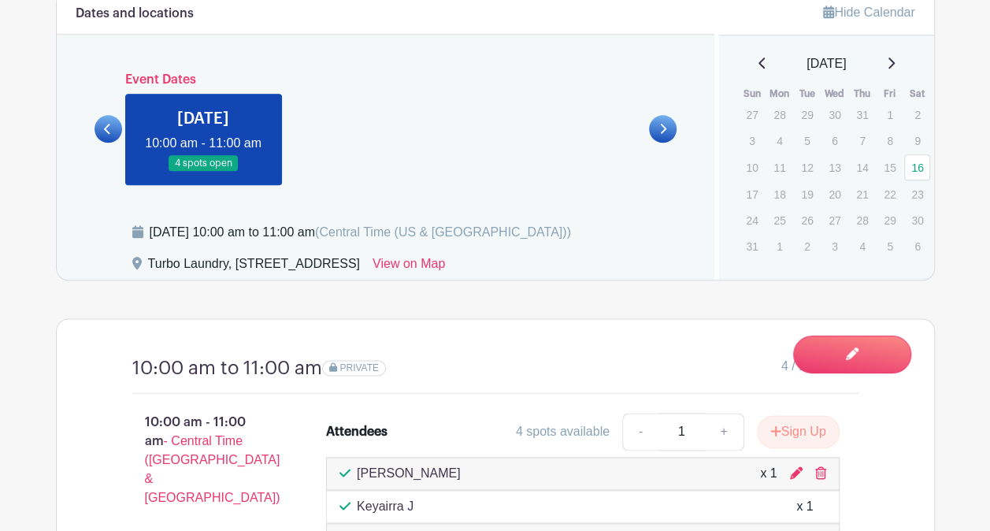
click at [105, 123] on icon at bounding box center [107, 129] width 7 height 12
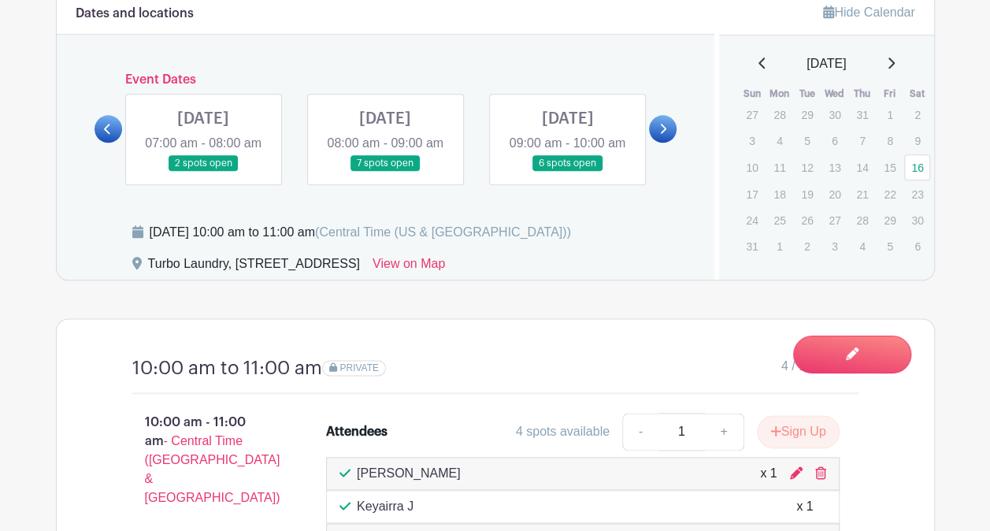
click at [567, 172] on link at bounding box center [567, 172] width 0 height 0
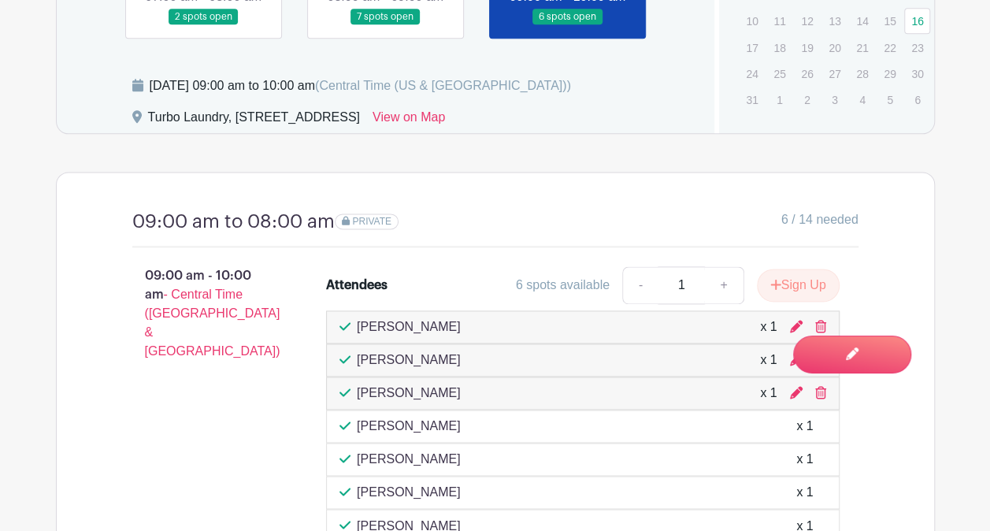
scroll to position [897, 0]
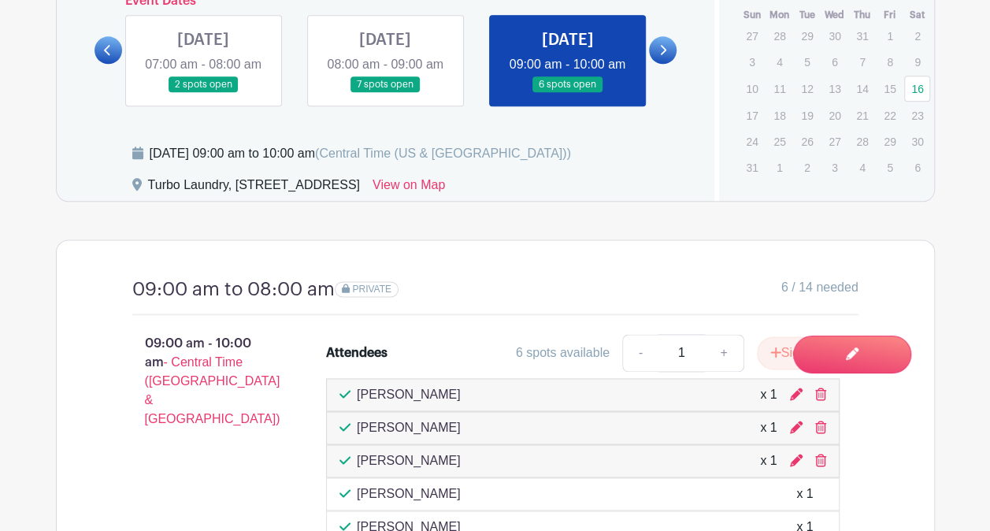
click at [385, 93] on link at bounding box center [385, 93] width 0 height 0
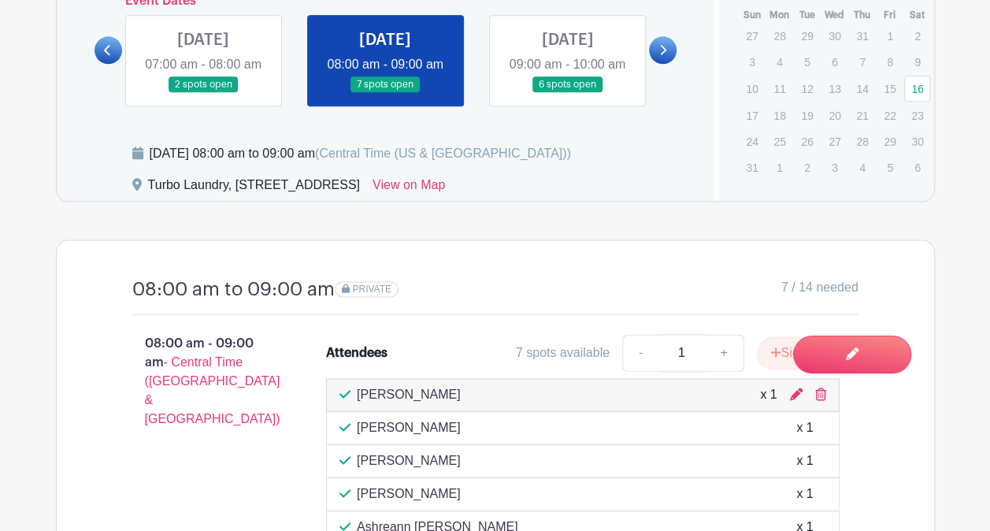
click at [385, 93] on link at bounding box center [385, 93] width 0 height 0
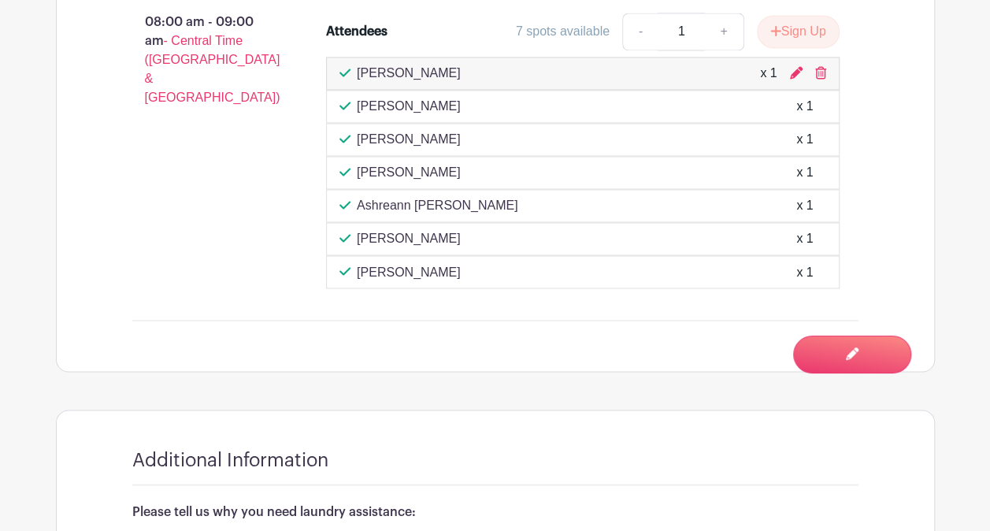
scroll to position [1133, 0]
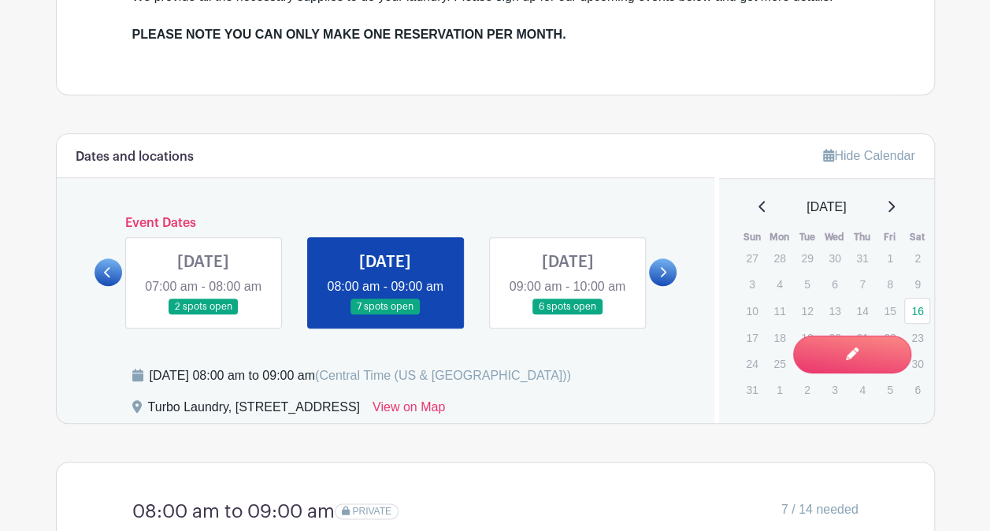
scroll to position [660, 0]
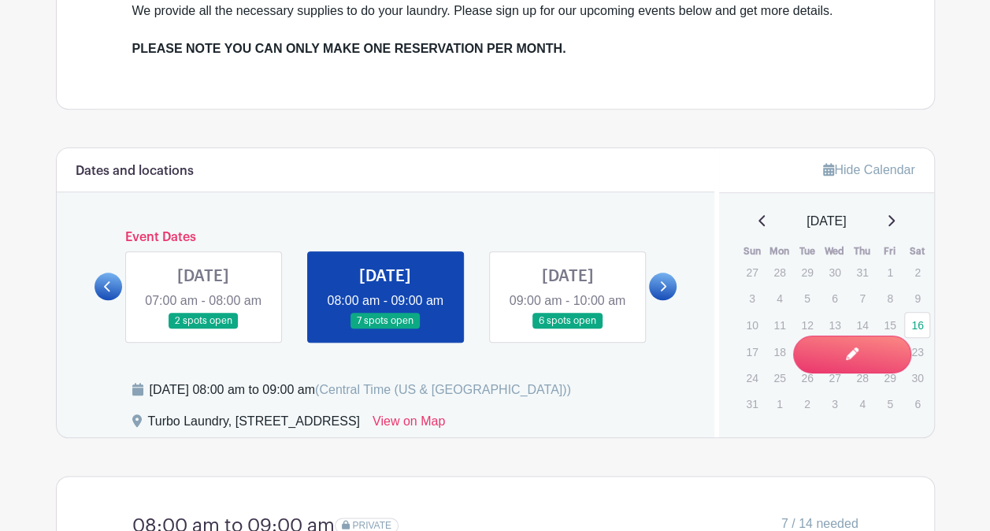
click at [113, 285] on link at bounding box center [109, 287] width 28 height 28
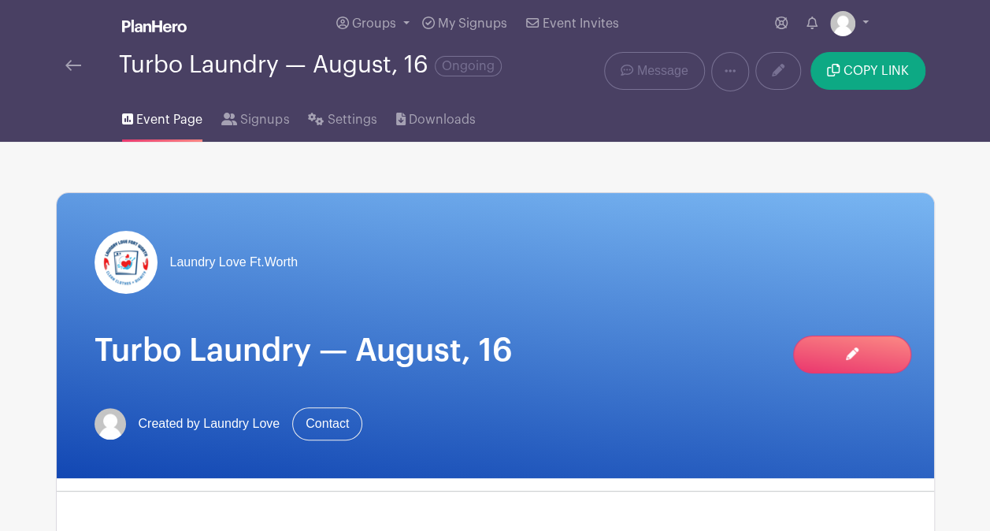
scroll to position [0, 0]
